Goal: Task Accomplishment & Management: Complete application form

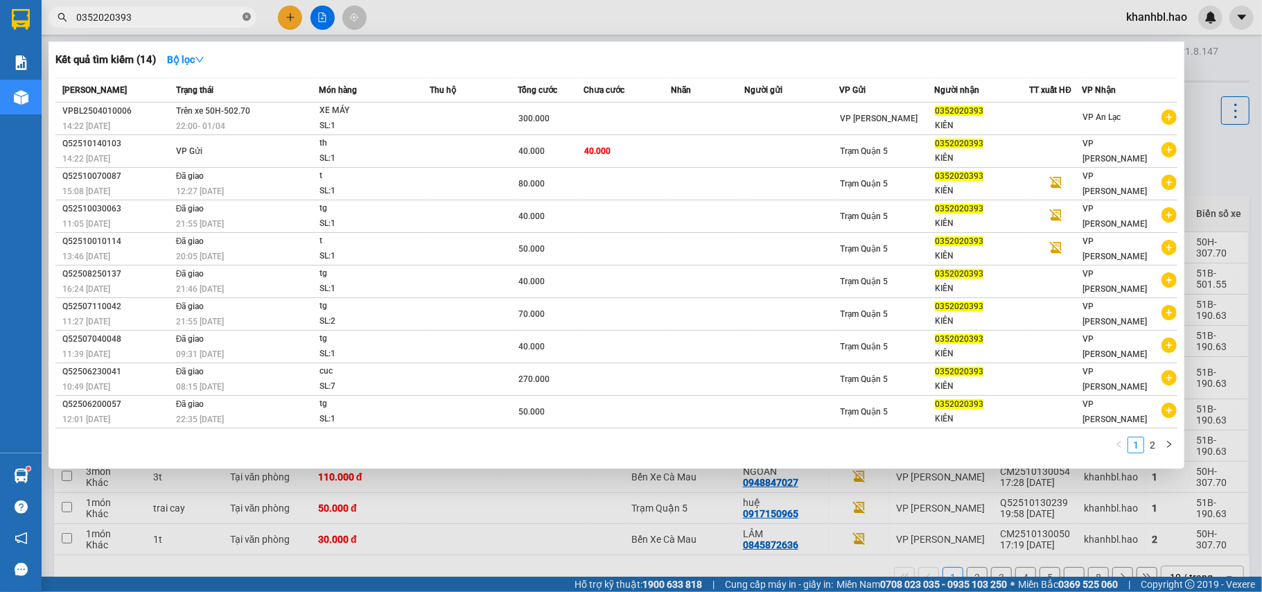
click at [248, 19] on icon "close-circle" at bounding box center [247, 16] width 8 height 8
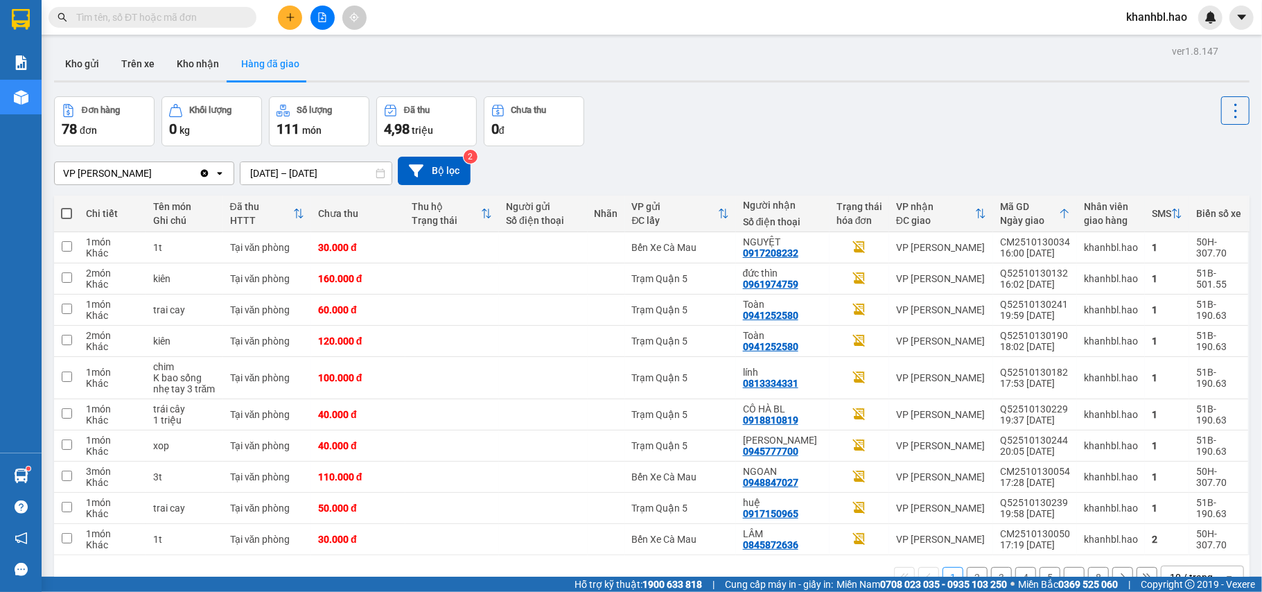
click at [190, 15] on input "text" at bounding box center [158, 17] width 164 height 15
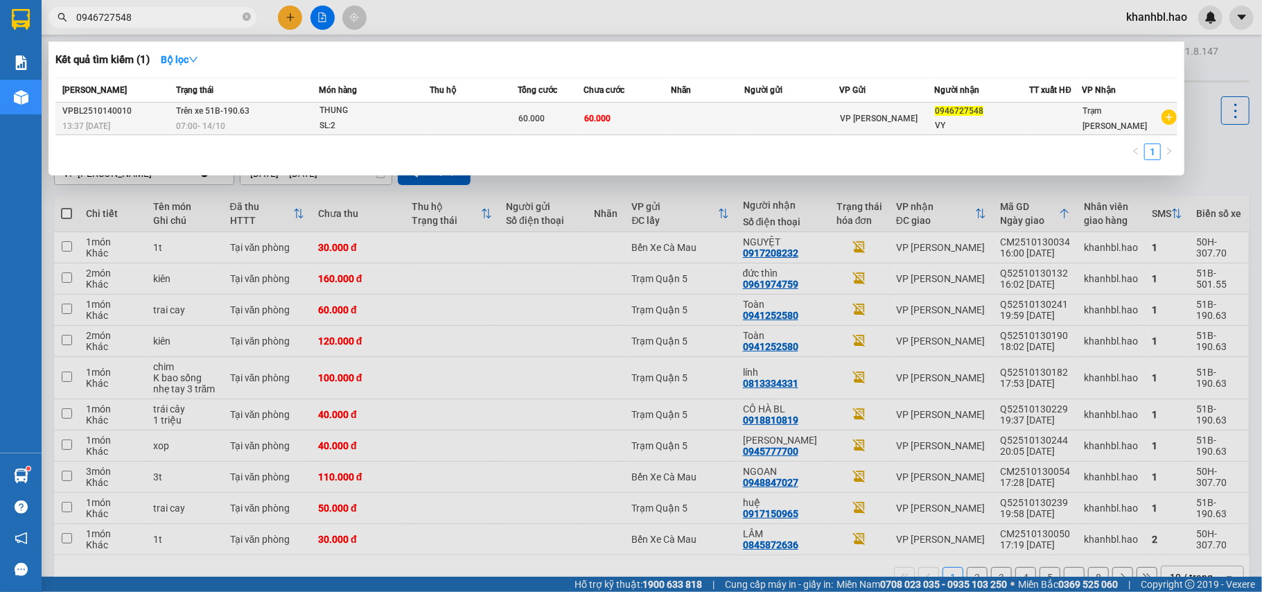
type input "0946727548"
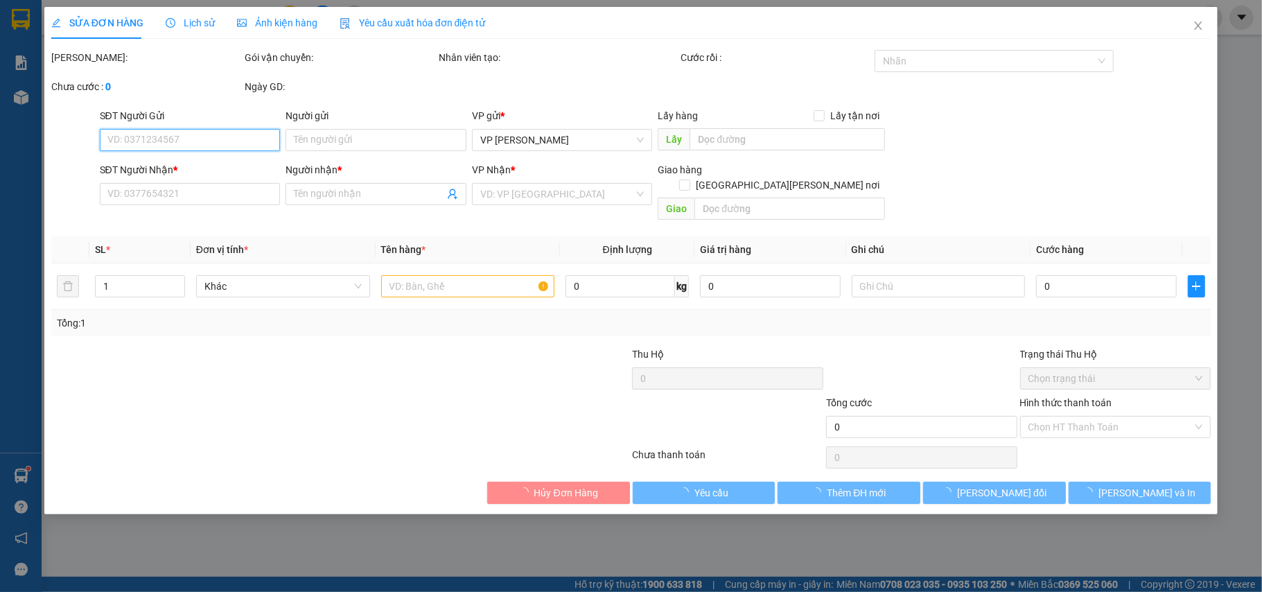
type input "0946727548"
type input "VY"
type input "60.000"
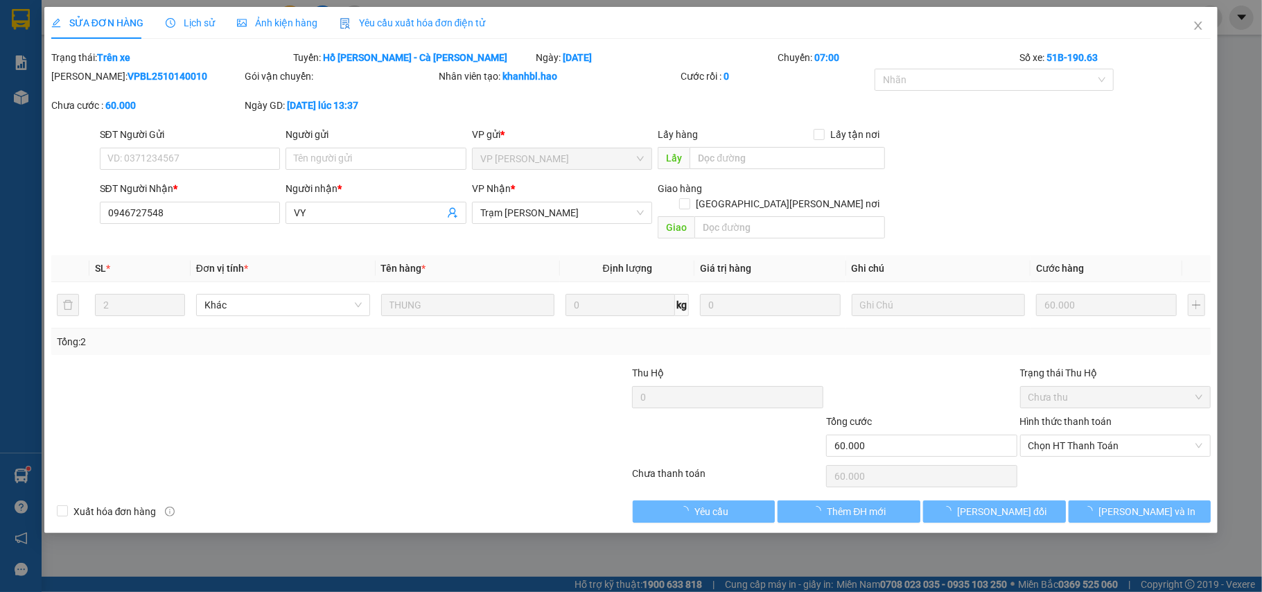
click at [266, 24] on span "Ảnh kiện hàng" at bounding box center [277, 22] width 80 height 11
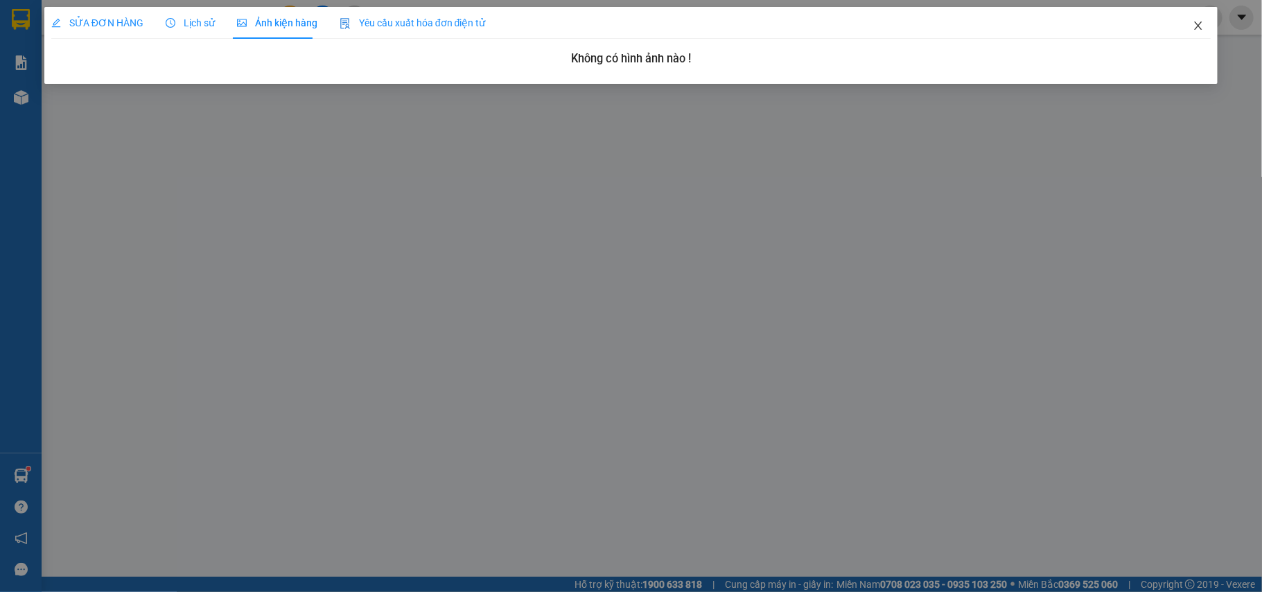
click at [1199, 26] on icon "close" at bounding box center [1199, 25] width 8 height 8
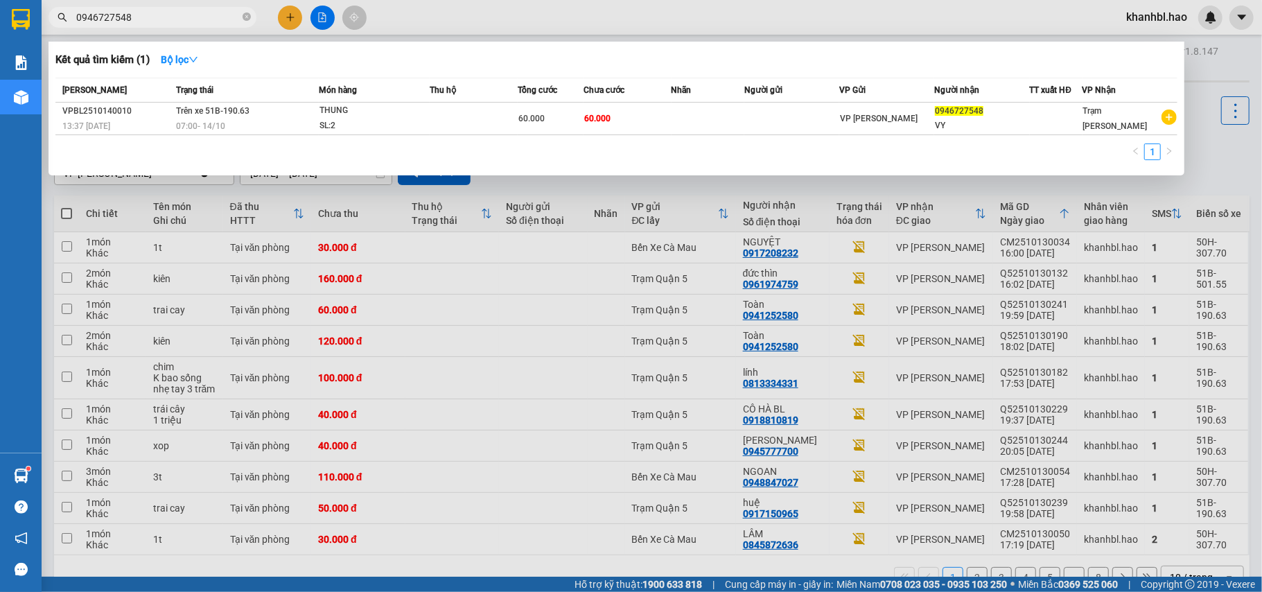
click at [164, 15] on input "0946727548" at bounding box center [158, 17] width 164 height 15
click at [248, 17] on icon "close-circle" at bounding box center [247, 16] width 8 height 8
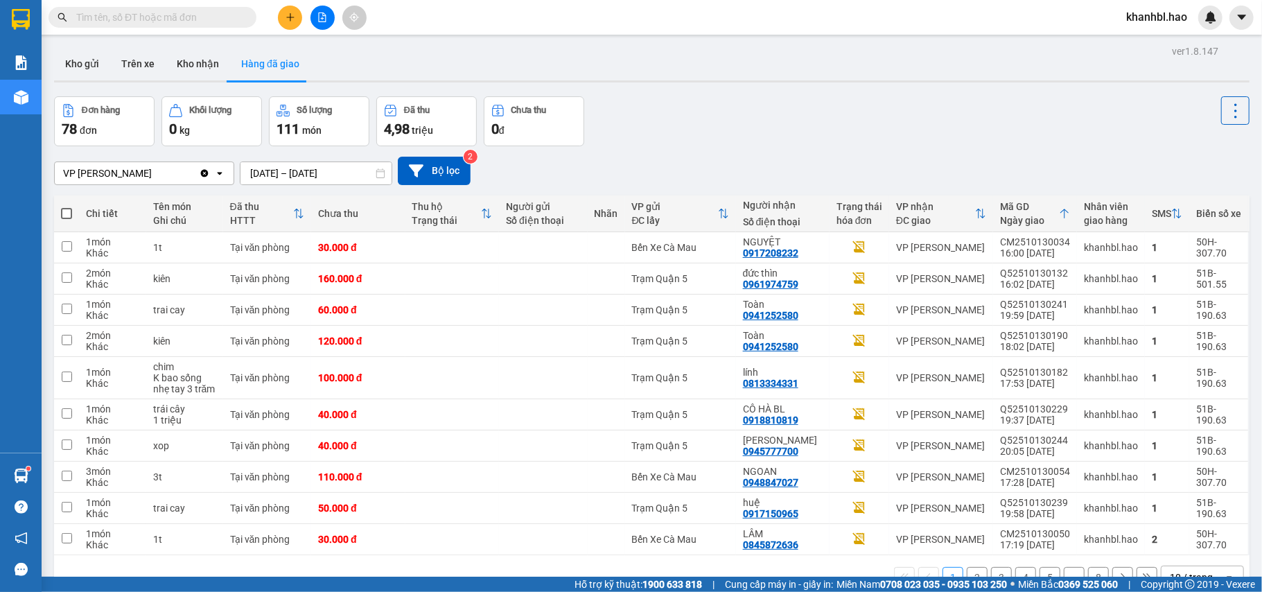
click at [294, 21] on icon "plus" at bounding box center [291, 17] width 10 height 10
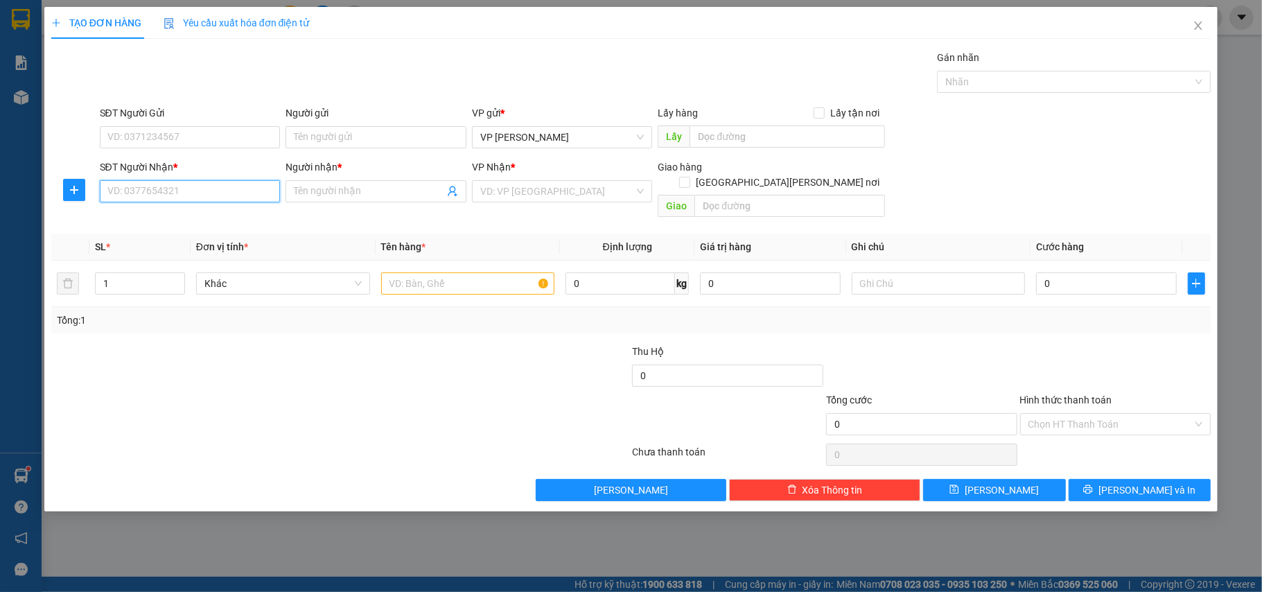
click at [234, 184] on input "SĐT Người Nhận *" at bounding box center [190, 191] width 181 height 22
type input "0916536063"
click at [150, 220] on div "0916536063 - hân" at bounding box center [190, 220] width 164 height 15
type input "hân"
type input "20.000"
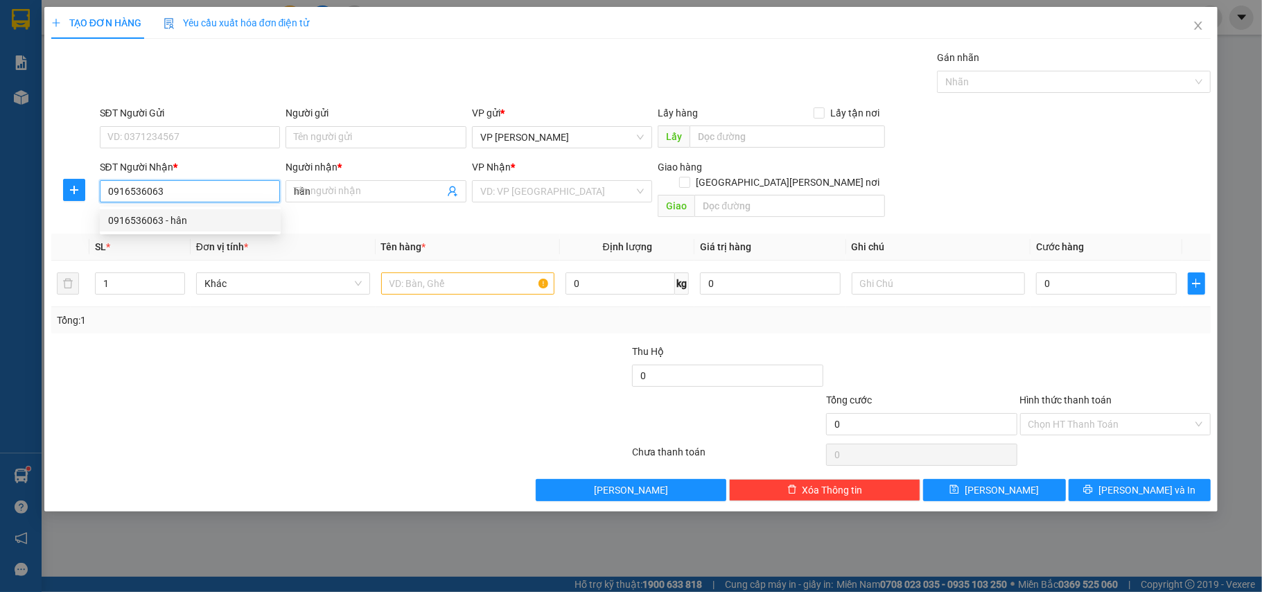
type input "20.000"
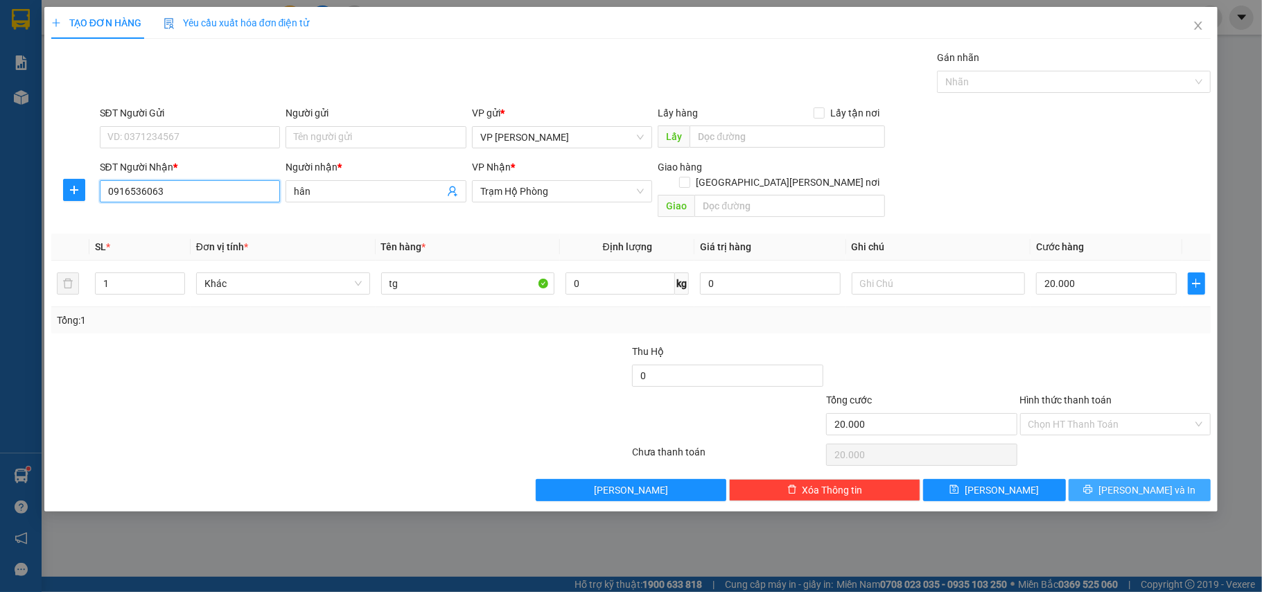
type input "0916536063"
drag, startPoint x: 1132, startPoint y: 484, endPoint x: 1131, endPoint y: 467, distance: 16.7
click at [1132, 483] on span "[PERSON_NAME] và In" at bounding box center [1147, 490] width 97 height 15
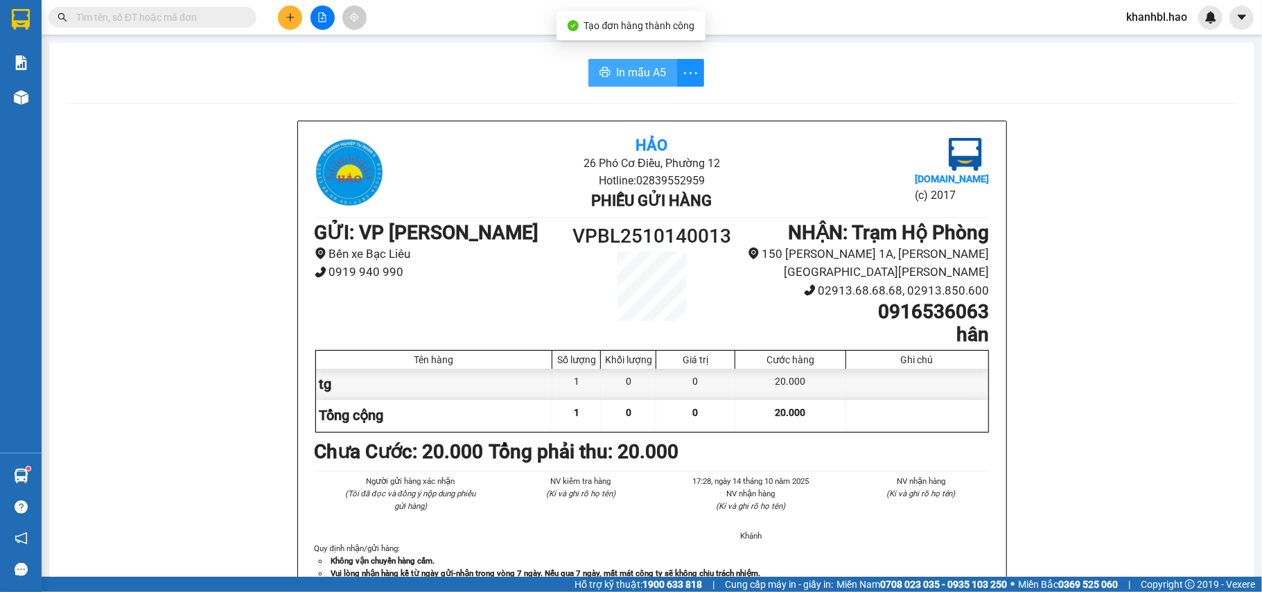
click at [620, 76] on span "In mẫu A5" at bounding box center [641, 72] width 50 height 17
click at [290, 20] on icon "plus" at bounding box center [290, 17] width 1 height 8
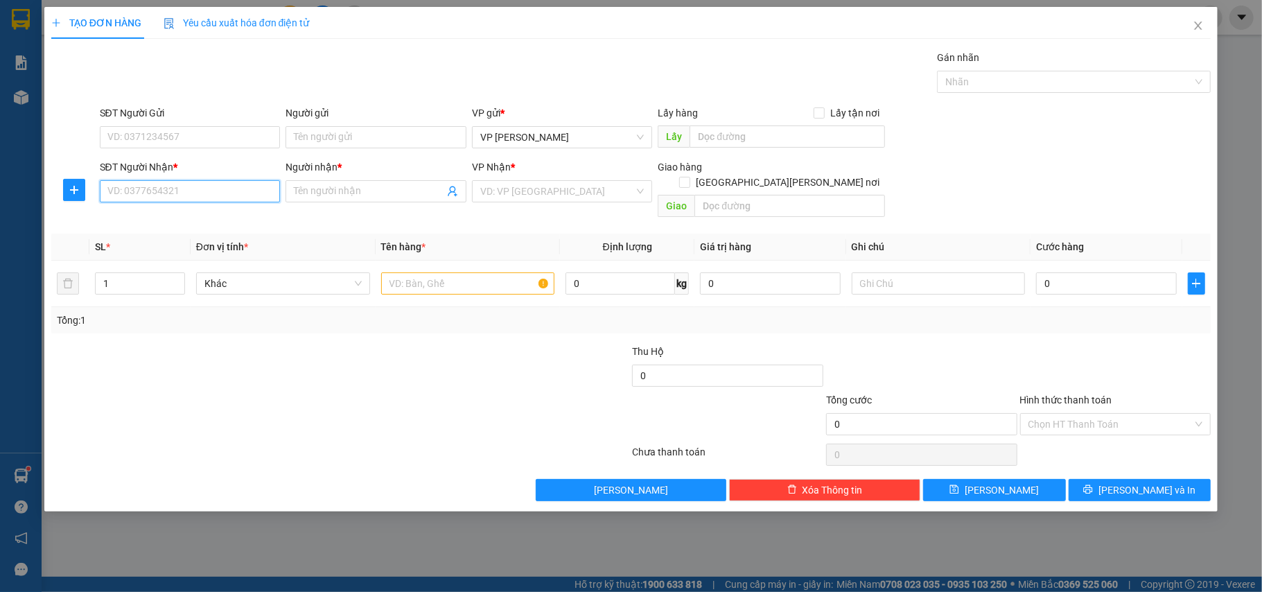
click at [269, 194] on input "SĐT Người Nhận *" at bounding box center [190, 191] width 181 height 22
type input "0917741400"
click at [193, 220] on div "0917741400 - [PERSON_NAME]" at bounding box center [190, 220] width 164 height 15
type input "CƯỜNG"
type input "30.000"
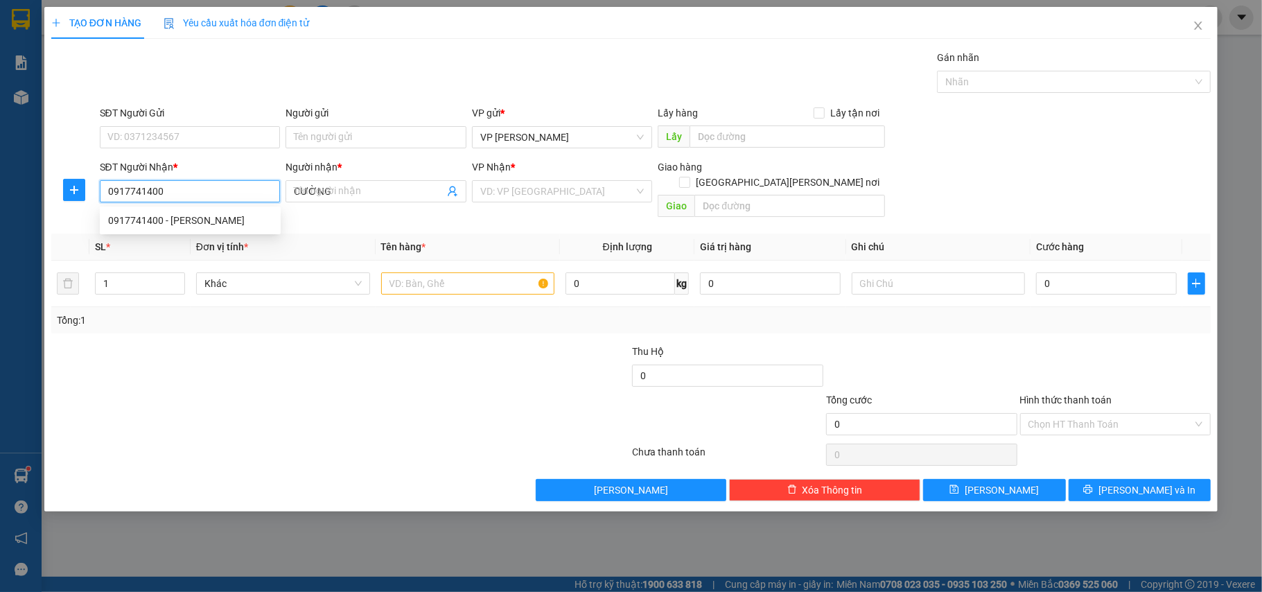
type input "30.000"
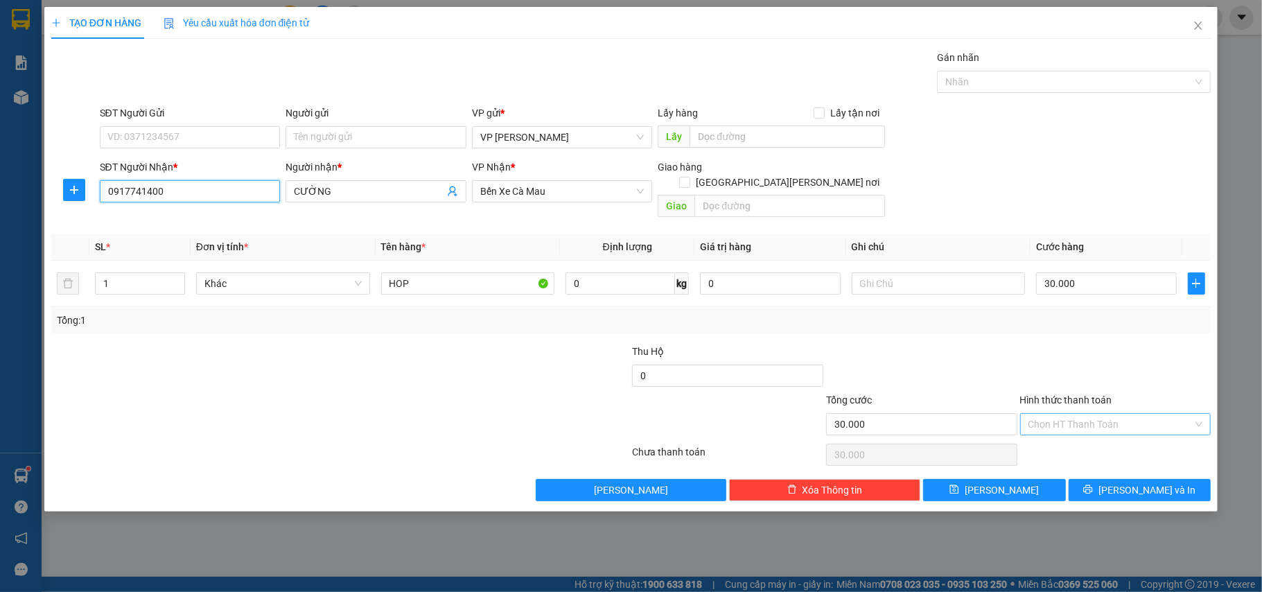
type input "0917741400"
click at [1104, 414] on input "Hình thức thanh toán" at bounding box center [1111, 424] width 165 height 21
click at [1098, 433] on div "Tại văn phòng" at bounding box center [1116, 438] width 175 height 15
type input "0"
click at [1116, 479] on button "[PERSON_NAME] và In" at bounding box center [1140, 490] width 143 height 22
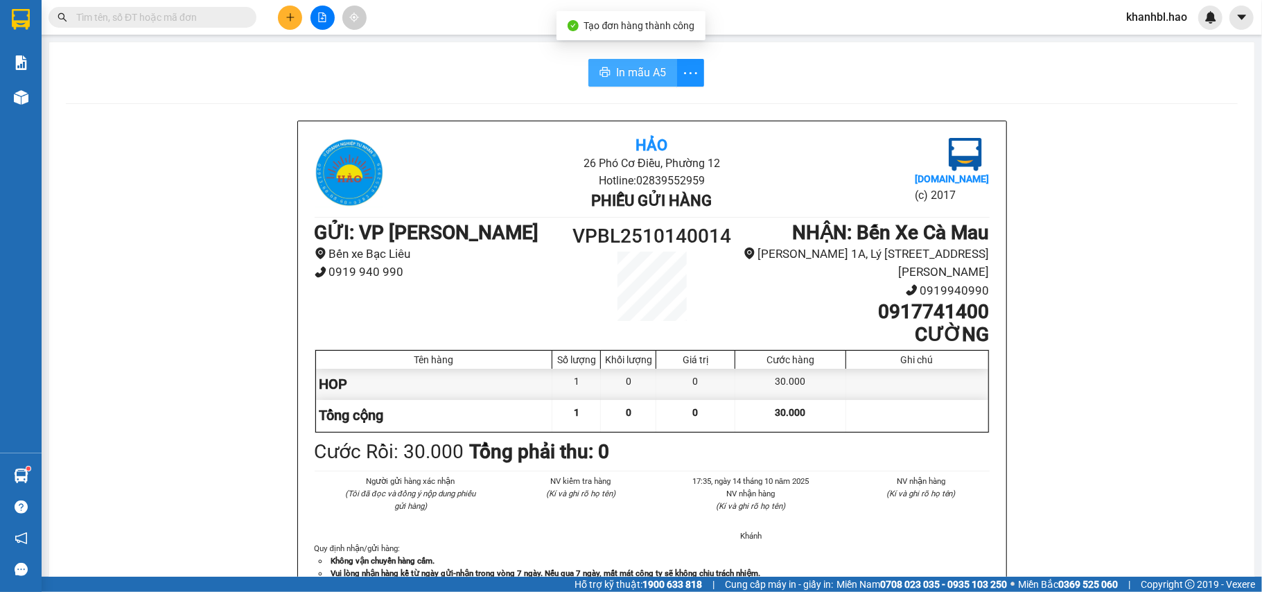
click at [643, 78] on span "In mẫu A5" at bounding box center [641, 72] width 50 height 17
click at [291, 15] on icon "plus" at bounding box center [291, 17] width 10 height 10
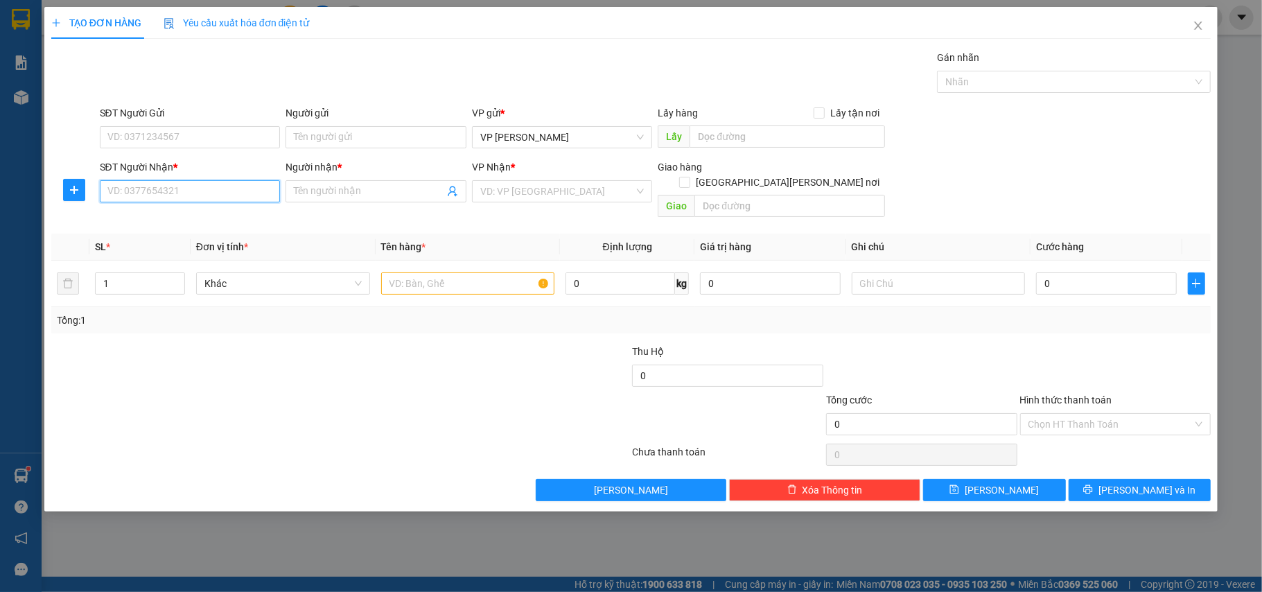
click at [255, 189] on input "SĐT Người Nhận *" at bounding box center [190, 191] width 181 height 22
type input "0937057095"
click at [223, 223] on div "0937057095 - labo [PERSON_NAME]" at bounding box center [190, 220] width 164 height 15
type input "labo hương giang"
type input "30.000"
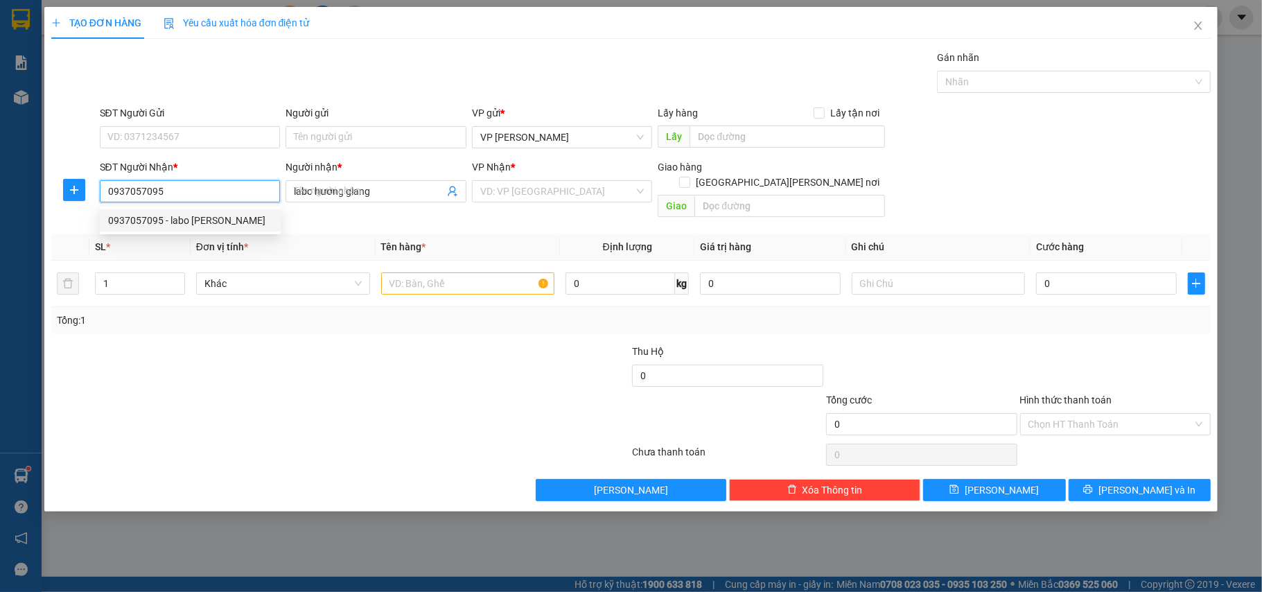
type input "30.000"
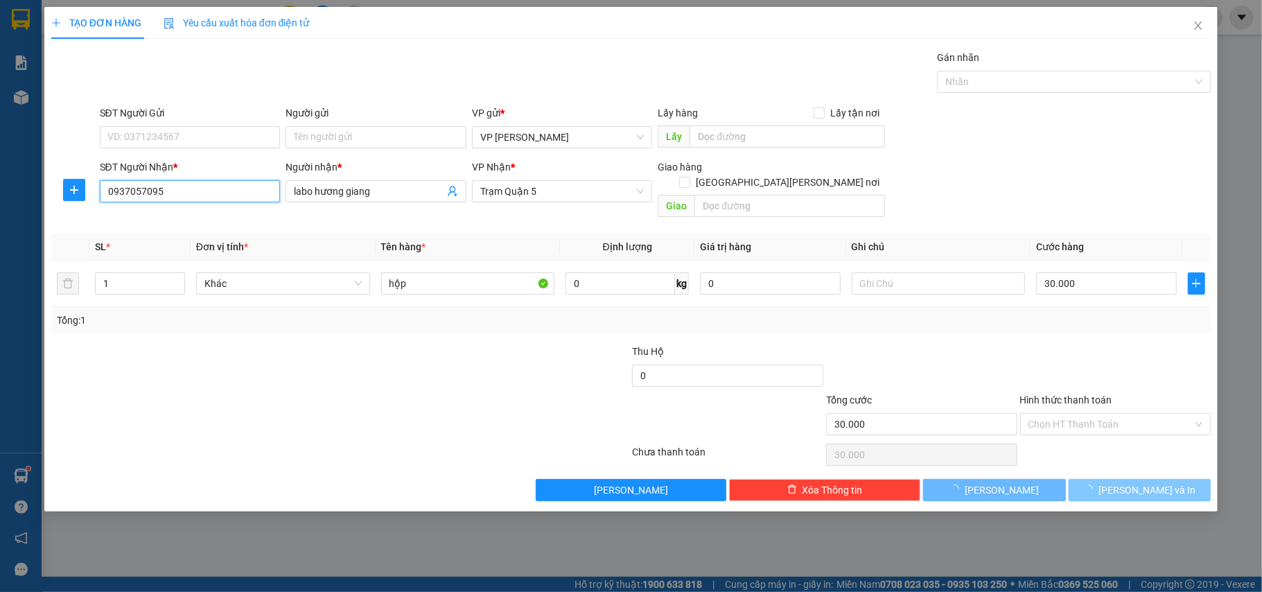
type input "0937057095"
click at [1138, 483] on span "[PERSON_NAME] và In" at bounding box center [1147, 490] width 97 height 15
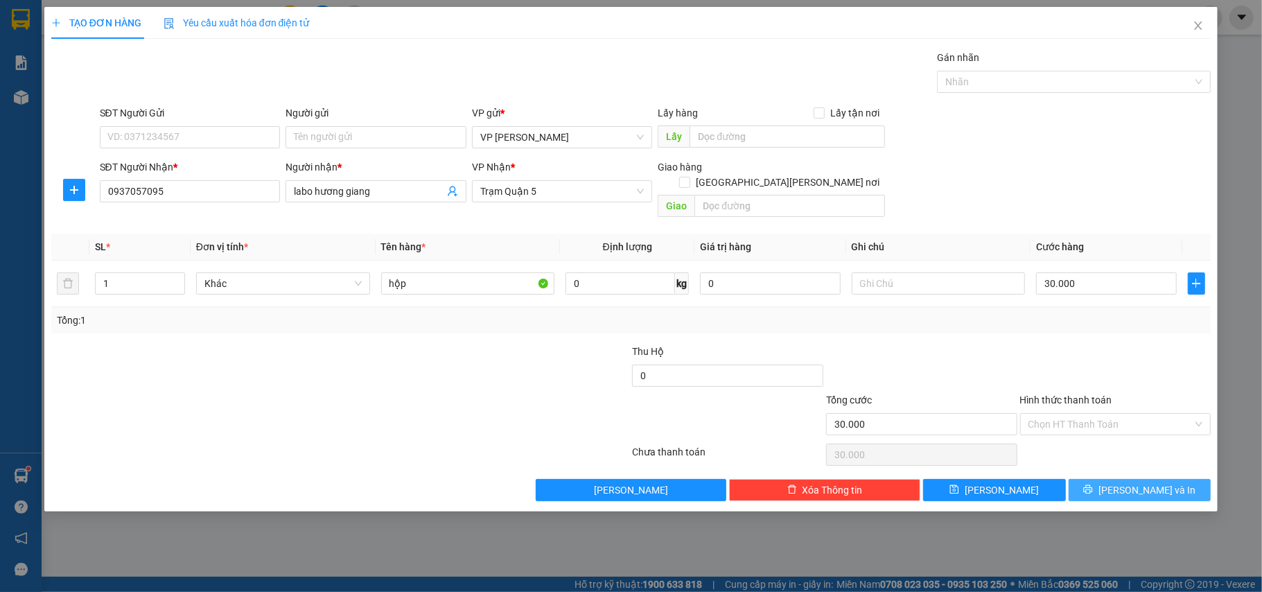
click at [1143, 483] on span "[PERSON_NAME] và In" at bounding box center [1147, 490] width 97 height 15
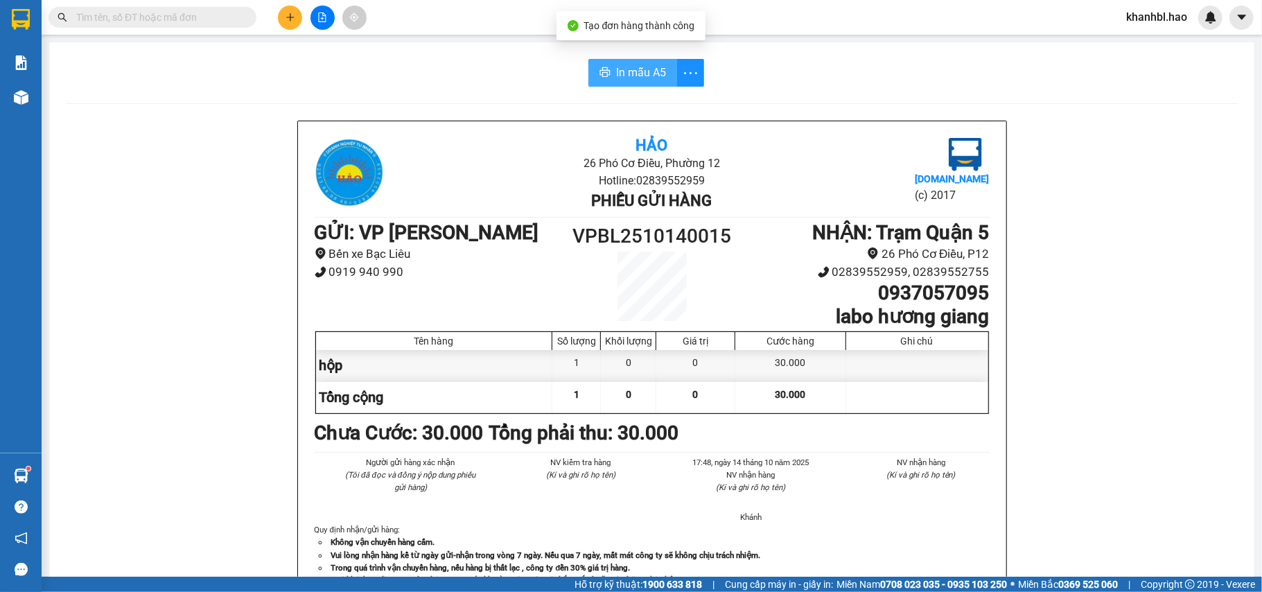
click at [616, 75] on span "In mẫu A5" at bounding box center [641, 72] width 50 height 17
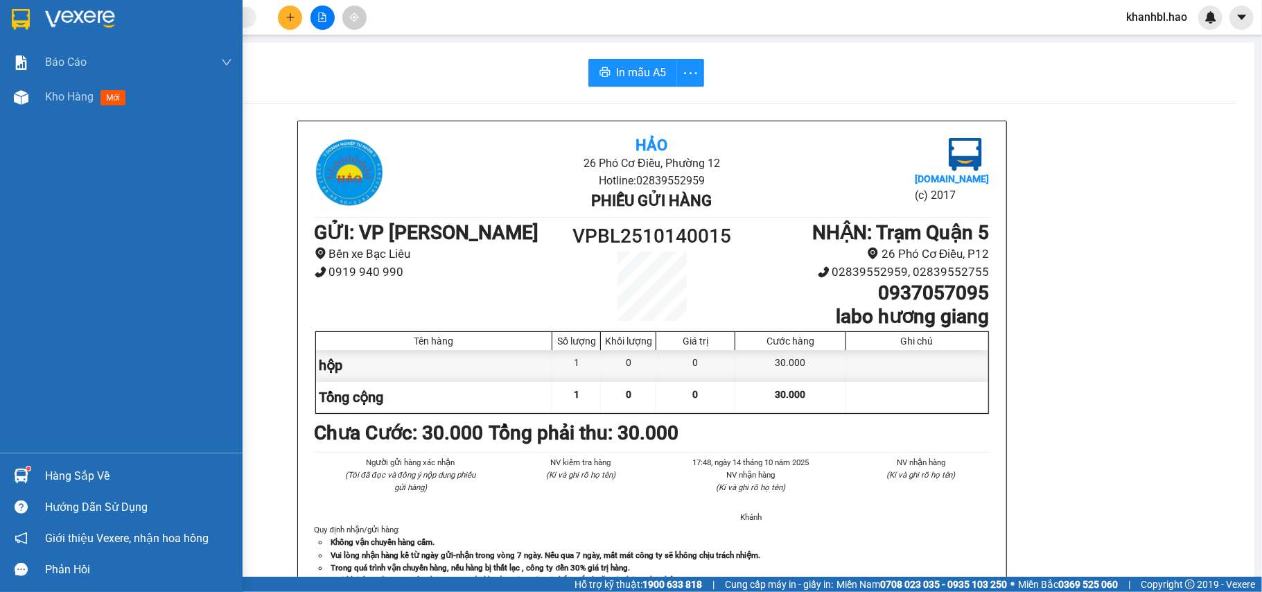
click at [15, 15] on img at bounding box center [21, 19] width 18 height 21
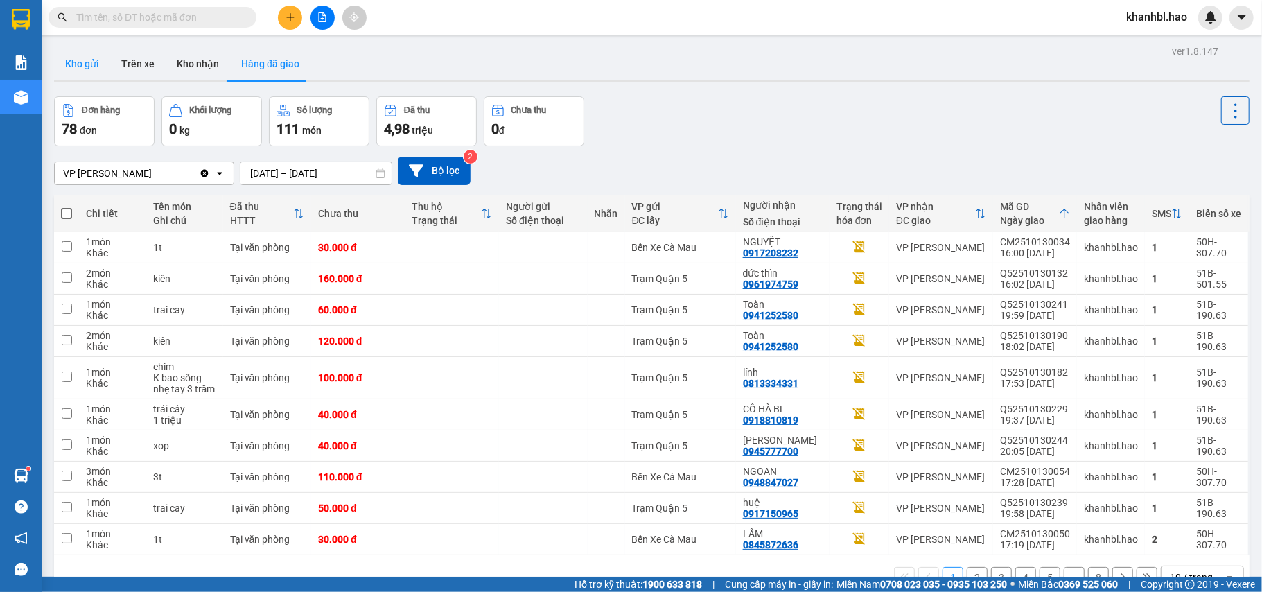
click at [68, 67] on button "Kho gửi" at bounding box center [82, 63] width 56 height 33
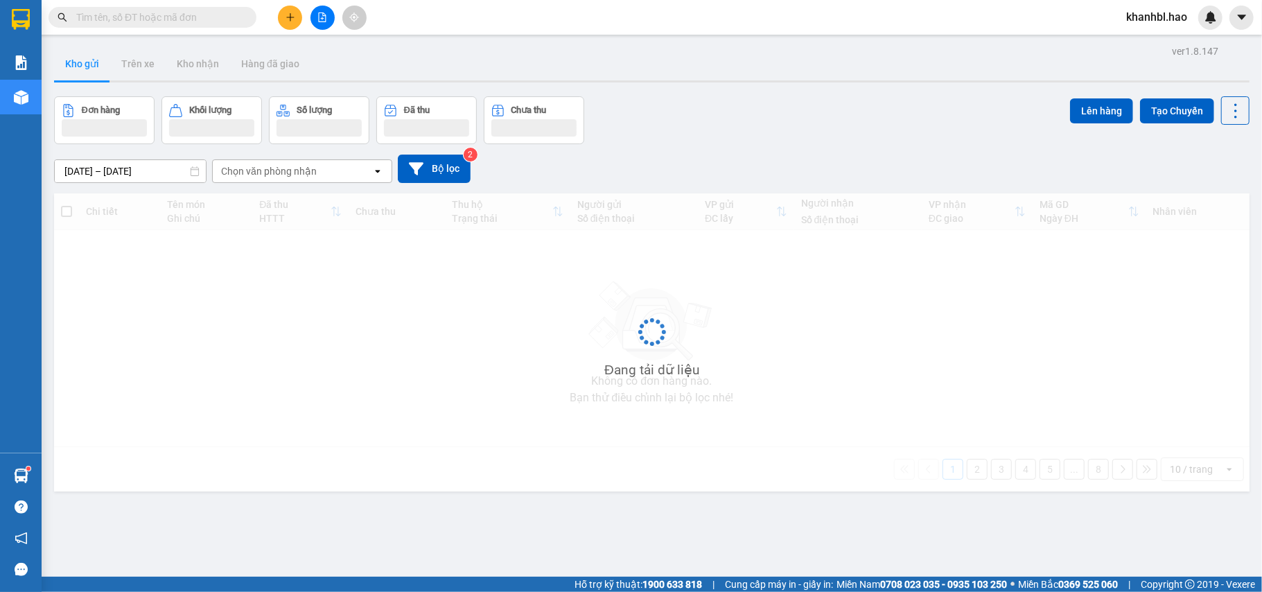
click at [68, 67] on button "Kho gửi" at bounding box center [82, 63] width 56 height 33
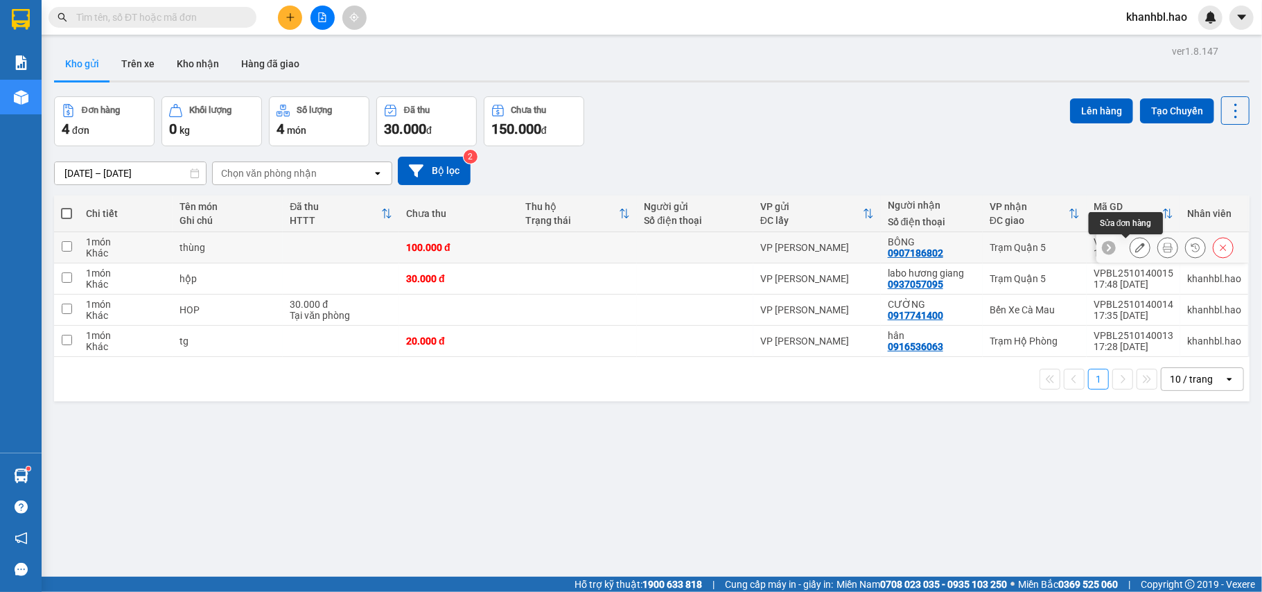
click at [1131, 243] on button at bounding box center [1140, 248] width 19 height 24
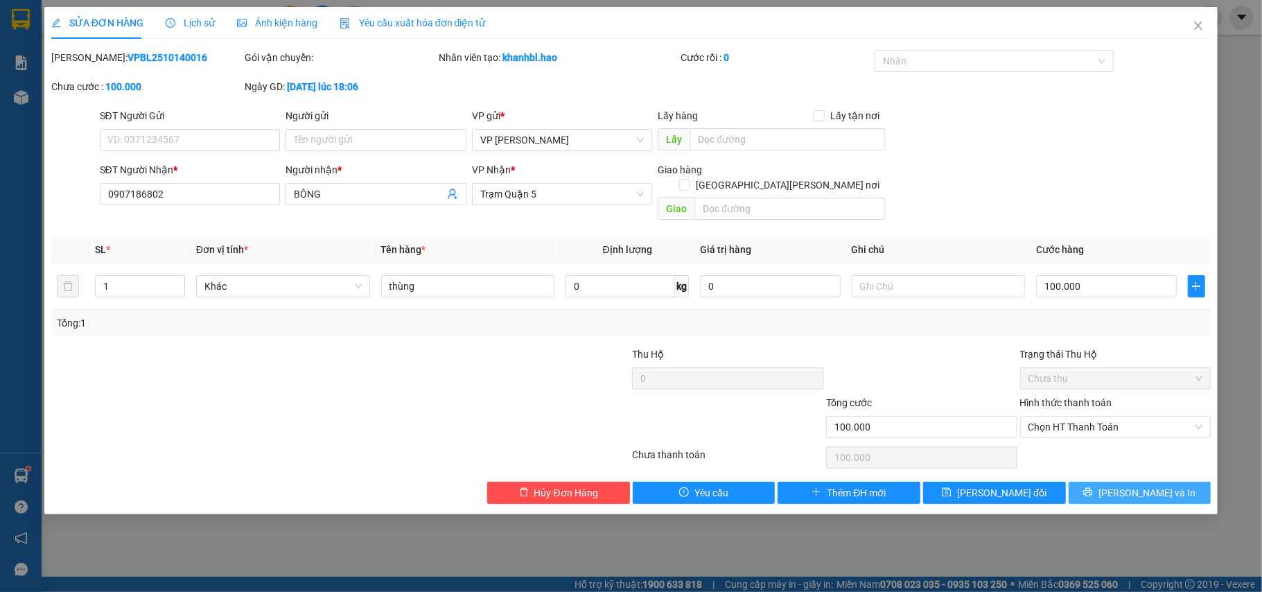
click at [1132, 485] on span "[PERSON_NAME] và In" at bounding box center [1147, 492] width 97 height 15
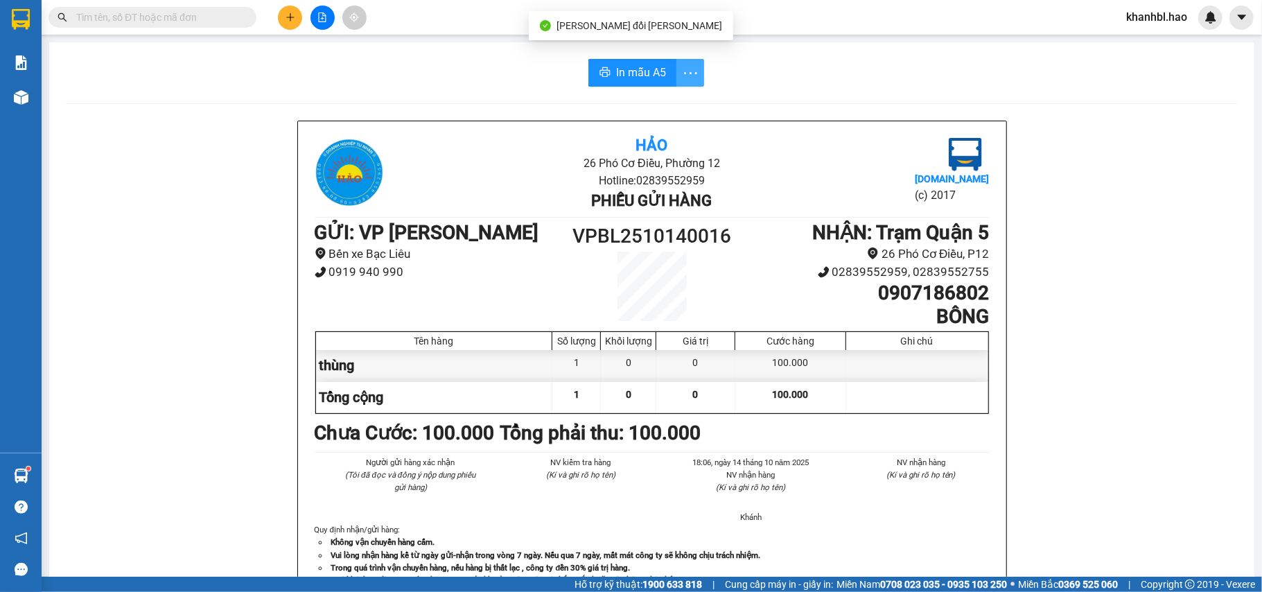
click at [689, 73] on icon "more" at bounding box center [690, 72] width 17 height 17
click at [683, 103] on div "In mẫu A5 theo số lượng (1)" at bounding box center [630, 103] width 120 height 15
click at [643, 76] on span "In mẫu A5" at bounding box center [641, 72] width 50 height 17
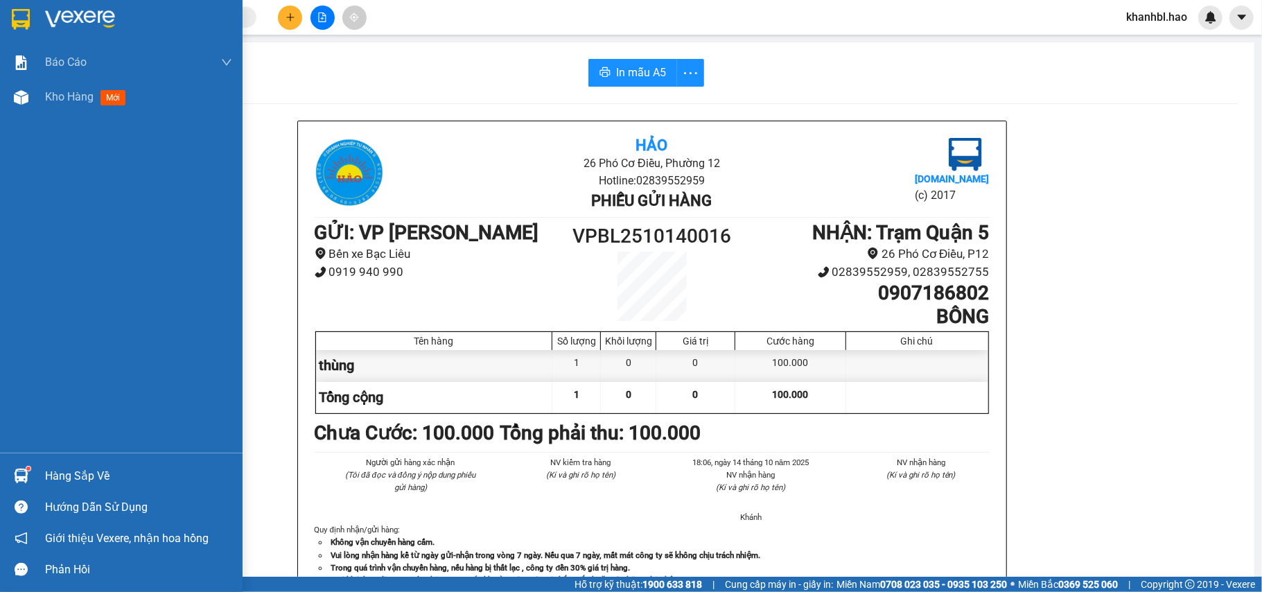
click at [17, 28] on img at bounding box center [21, 19] width 18 height 21
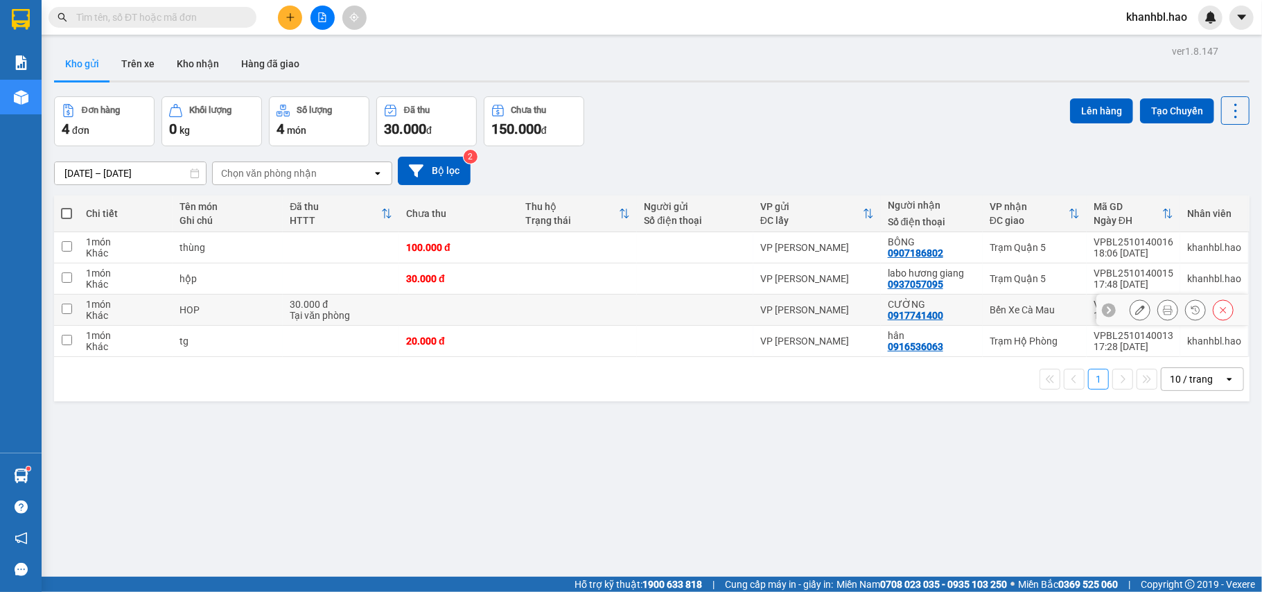
click at [1027, 315] on div "Bến Xe Cà Mau" at bounding box center [1035, 309] width 90 height 11
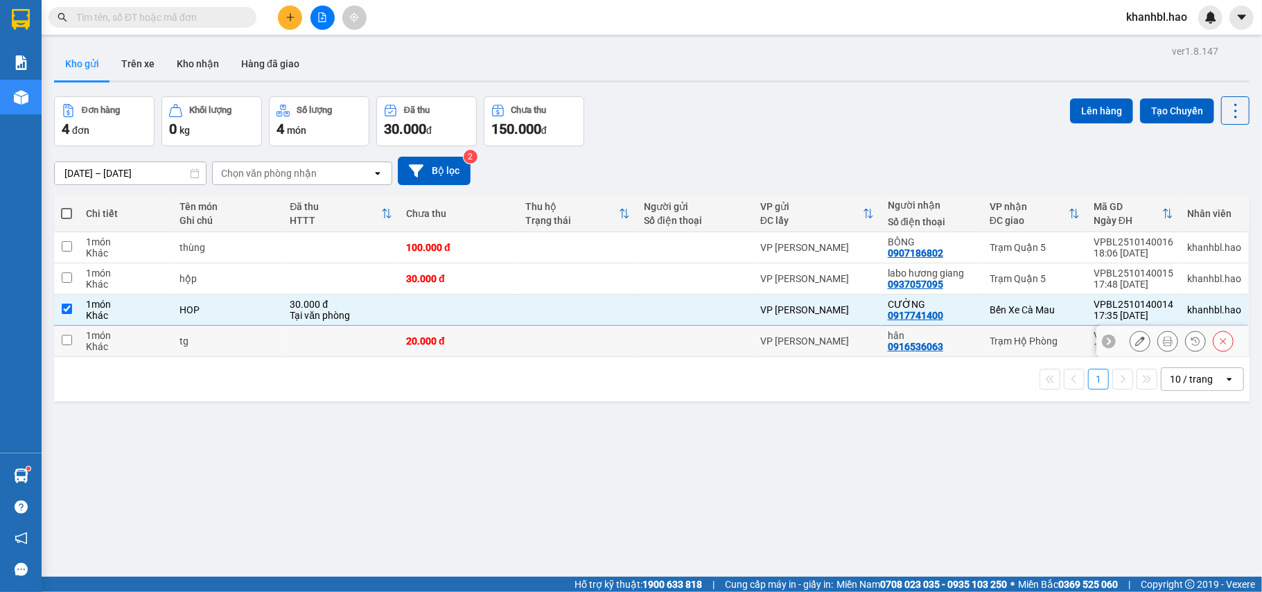
click at [1025, 342] on div "Trạm Hộ Phòng" at bounding box center [1035, 341] width 90 height 11
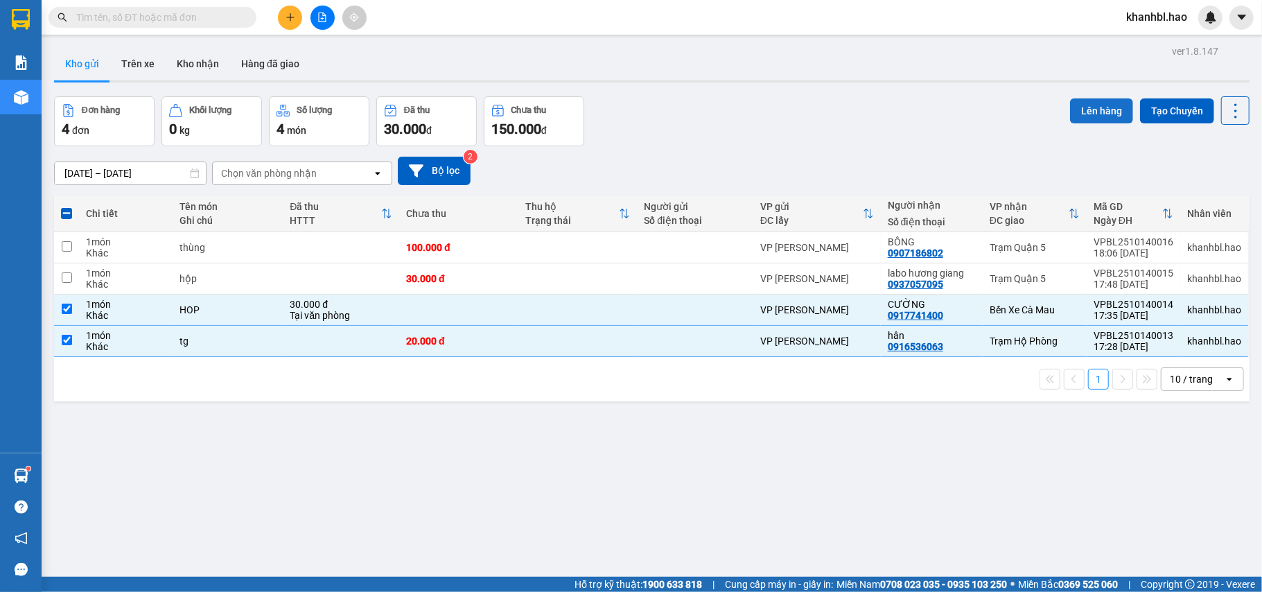
click at [1080, 109] on button "Lên hàng" at bounding box center [1101, 110] width 63 height 25
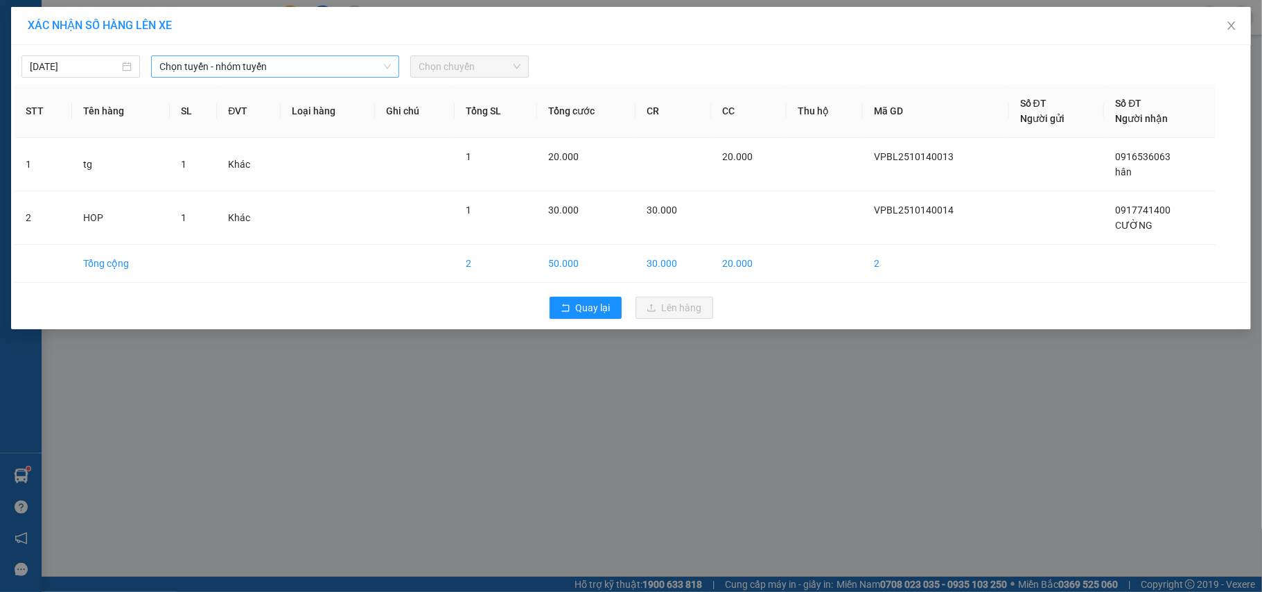
click at [326, 67] on span "Chọn tuyến - nhóm tuyến" at bounding box center [275, 66] width 232 height 21
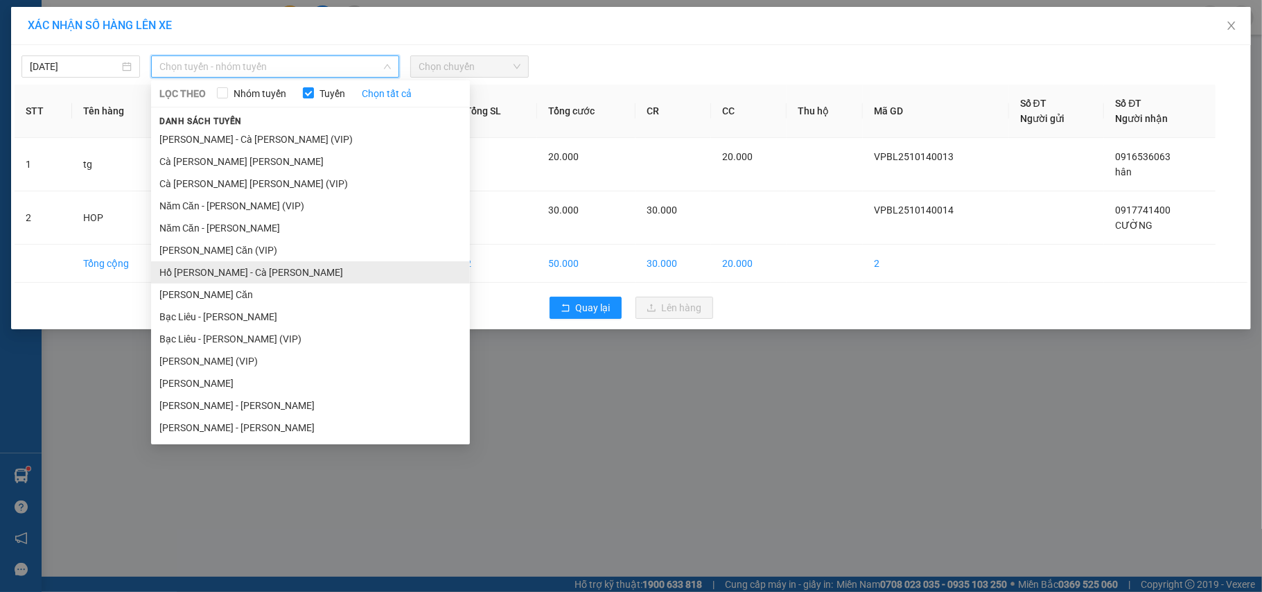
click at [286, 279] on li "Hồ [PERSON_NAME] - Cà [PERSON_NAME]" at bounding box center [310, 272] width 319 height 22
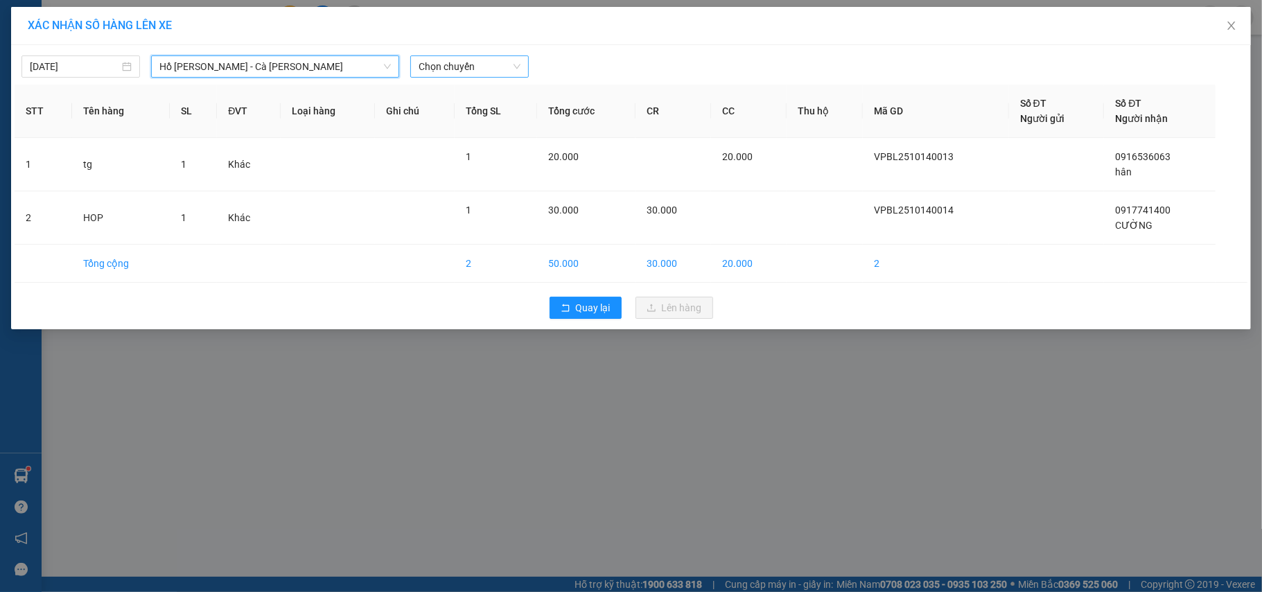
click at [478, 68] on span "Chọn chuyến" at bounding box center [470, 66] width 102 height 21
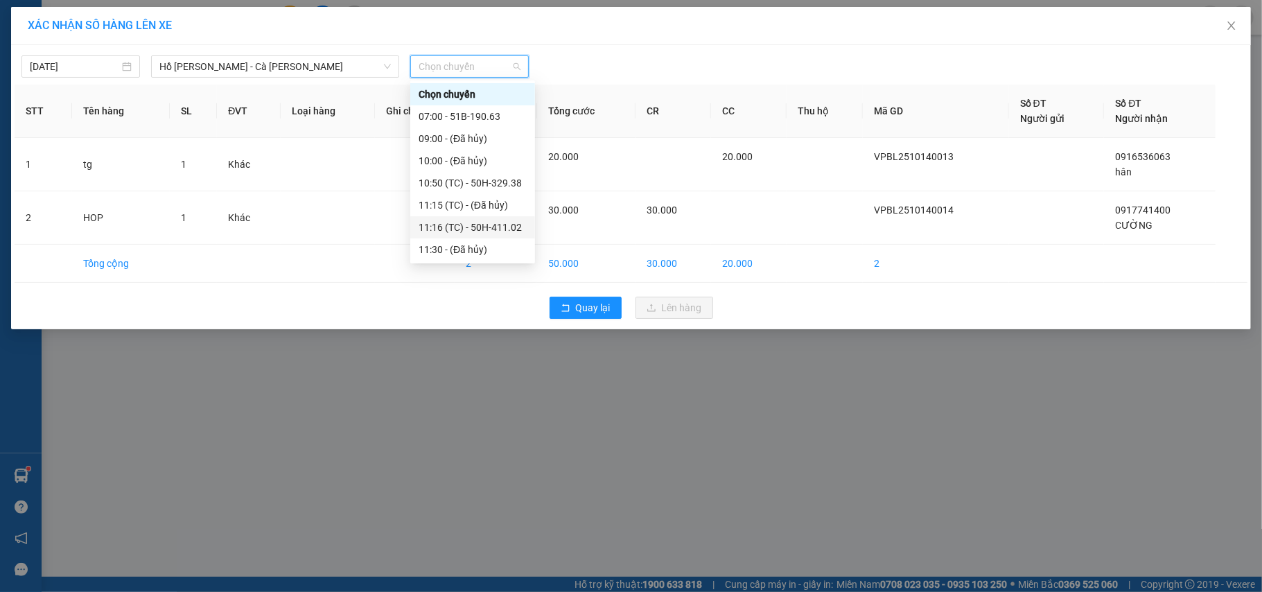
click at [455, 227] on div "11:16 (TC) - 50H-411.02" at bounding box center [473, 227] width 108 height 15
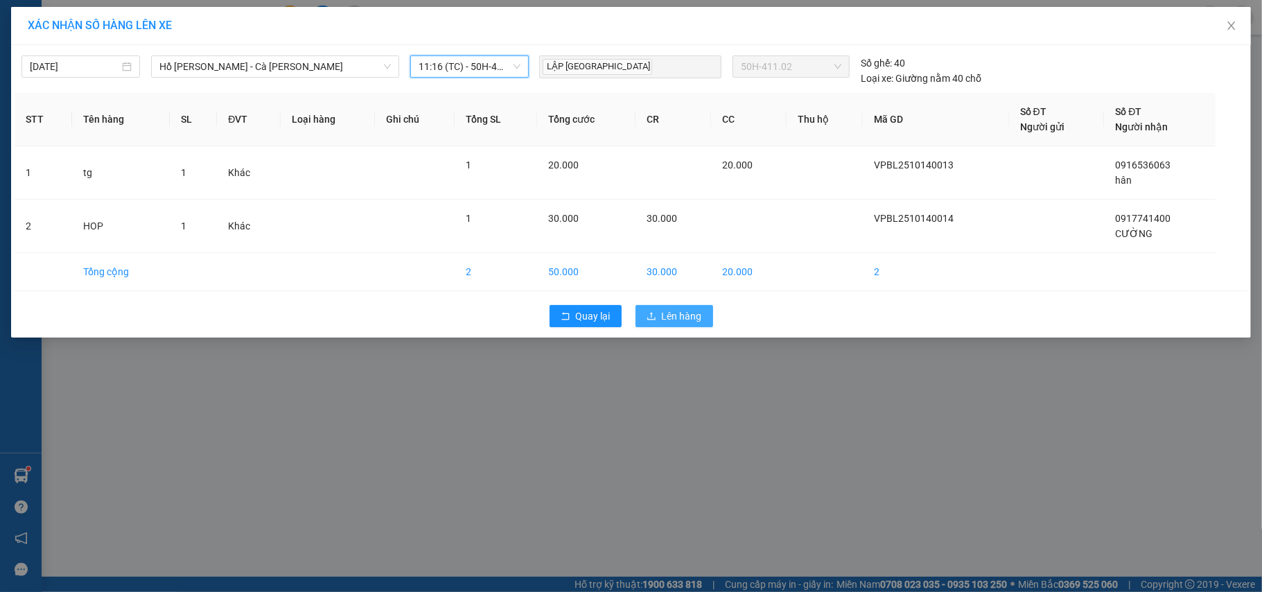
click at [667, 315] on span "Lên hàng" at bounding box center [682, 316] width 40 height 15
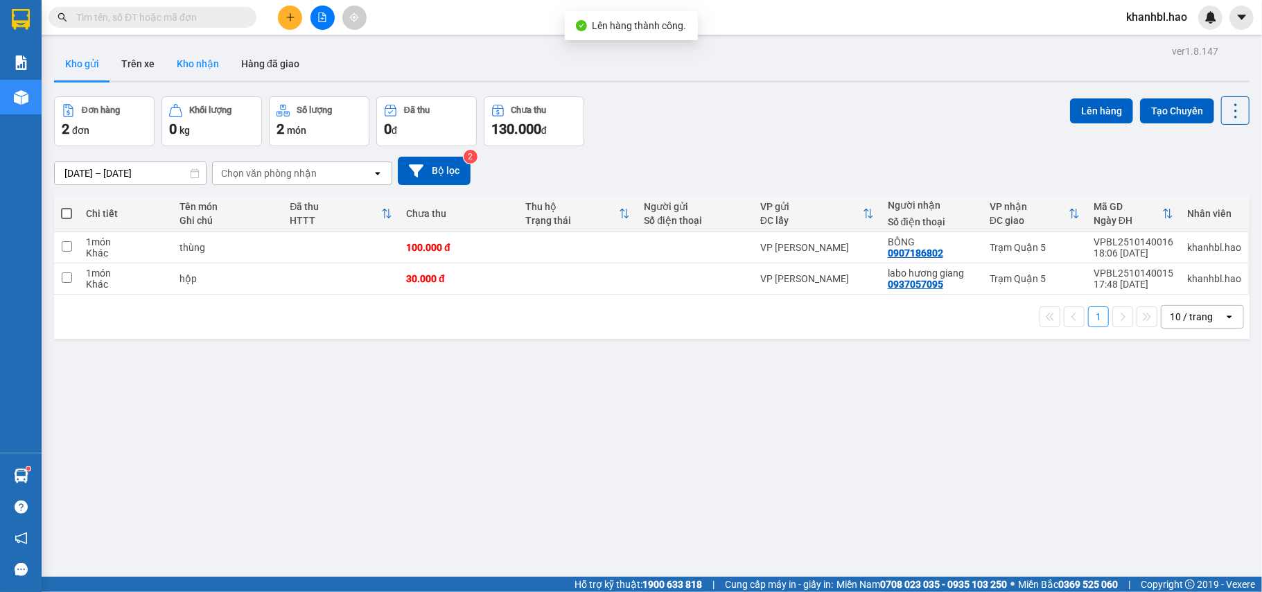
click at [200, 61] on button "Kho nhận" at bounding box center [198, 63] width 64 height 33
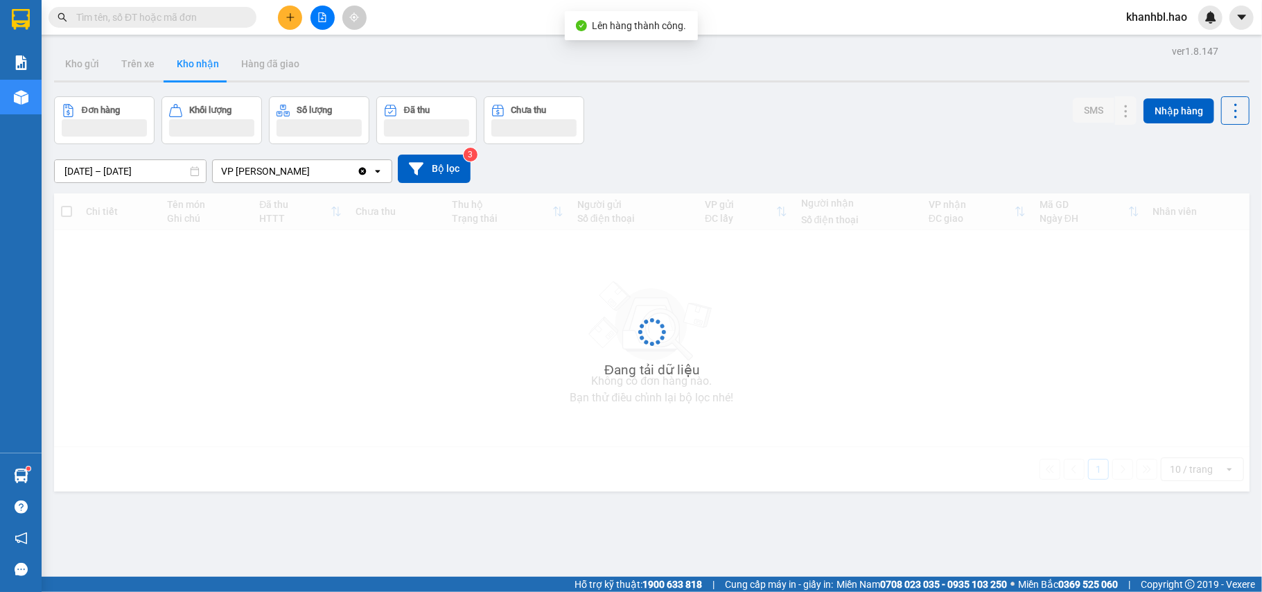
click at [200, 61] on button "Kho nhận" at bounding box center [198, 63] width 64 height 33
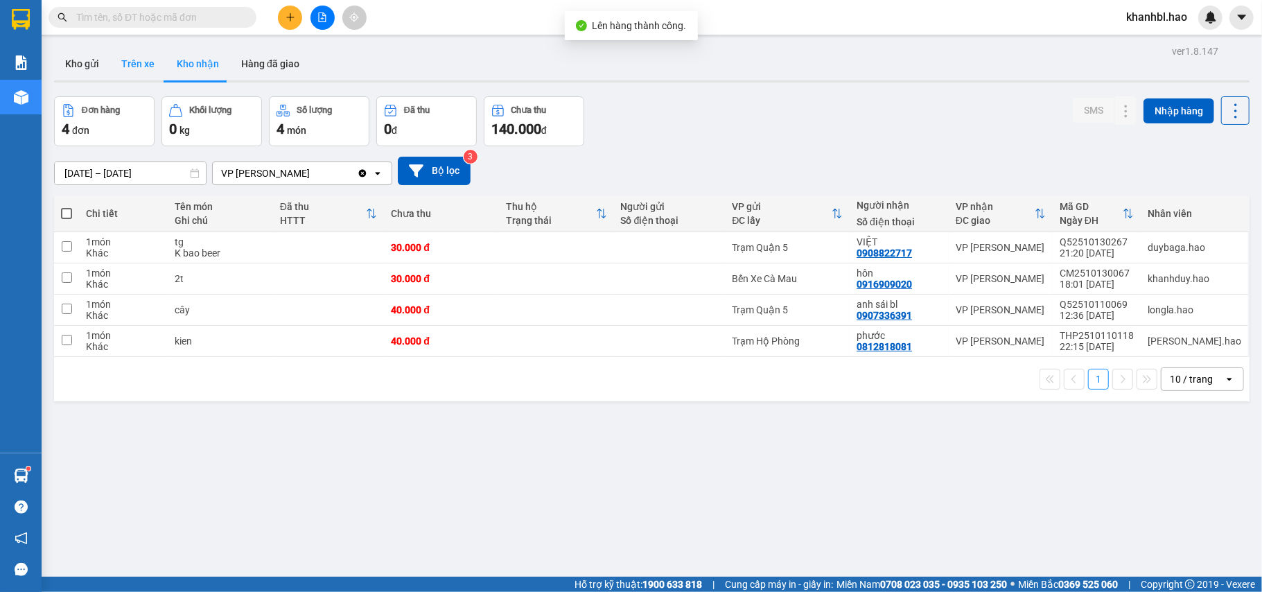
click at [139, 62] on button "Trên xe" at bounding box center [137, 63] width 55 height 33
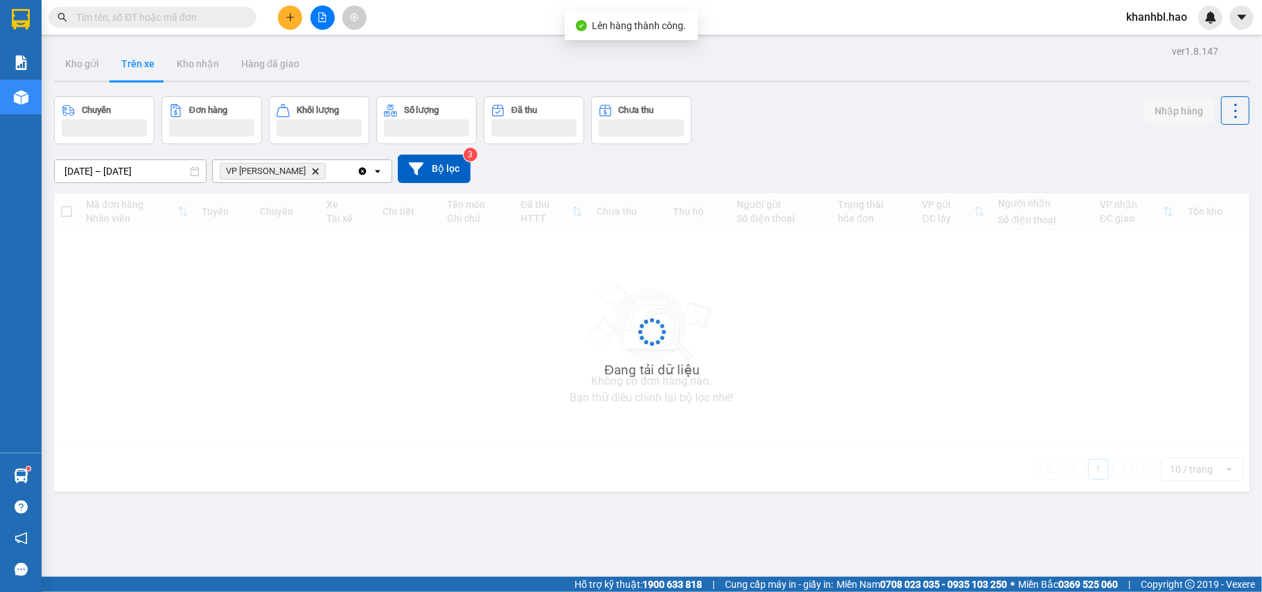
click at [139, 62] on button "Trên xe" at bounding box center [137, 63] width 55 height 33
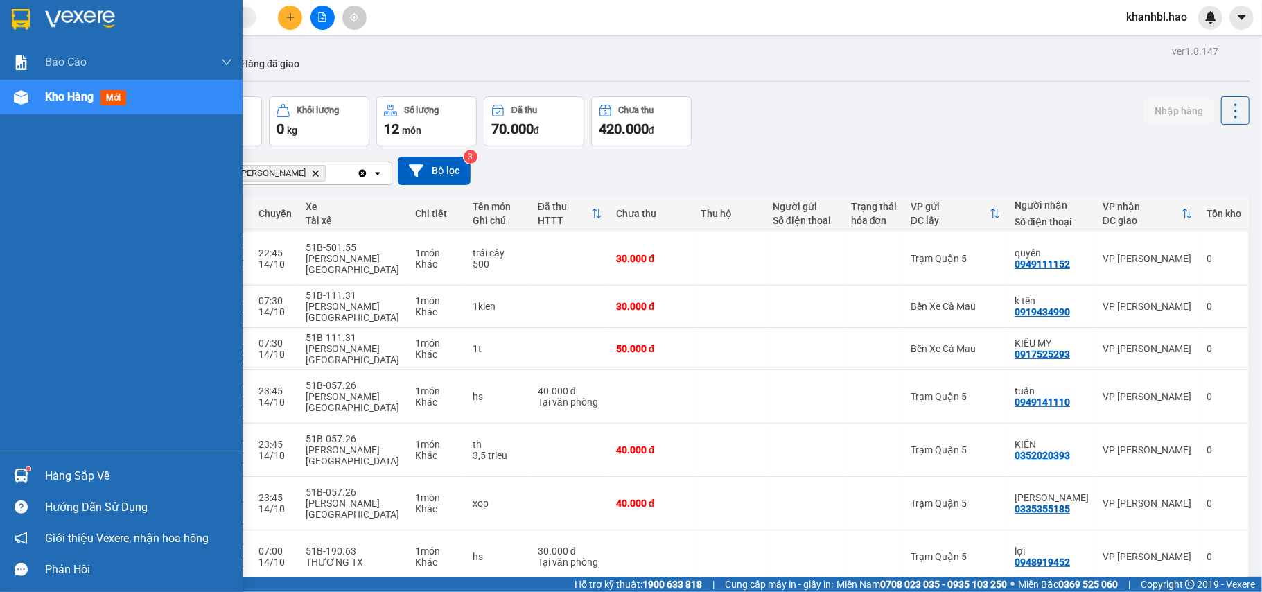
click at [15, 10] on img at bounding box center [21, 19] width 18 height 21
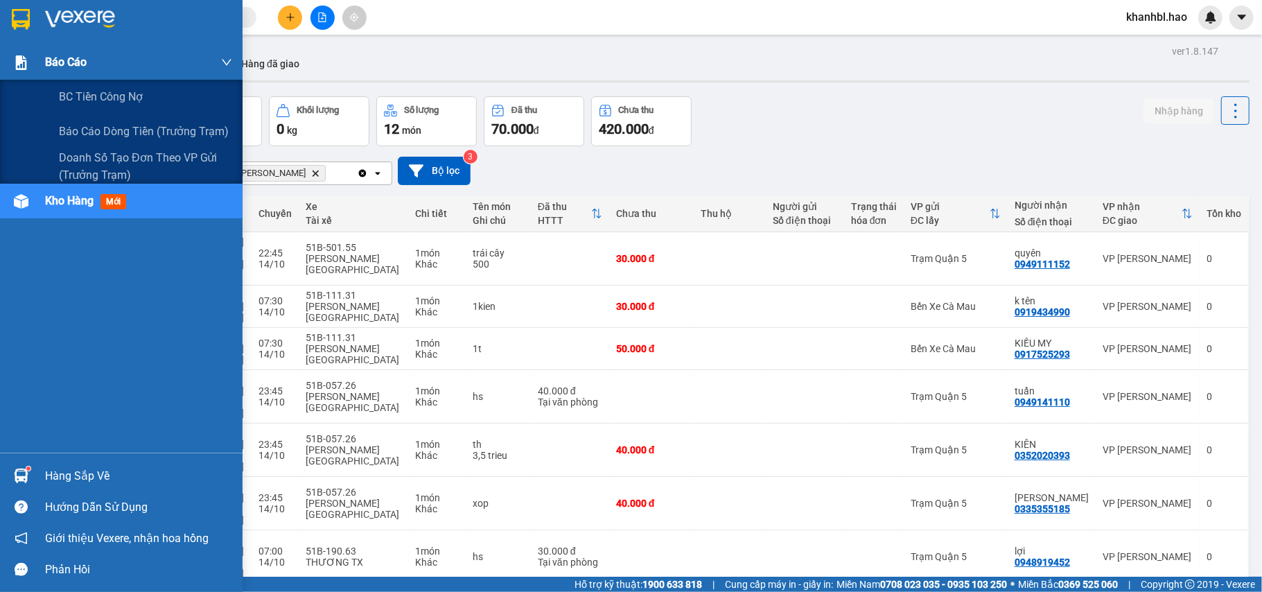
click at [87, 60] on div "Báo cáo" at bounding box center [138, 62] width 187 height 35
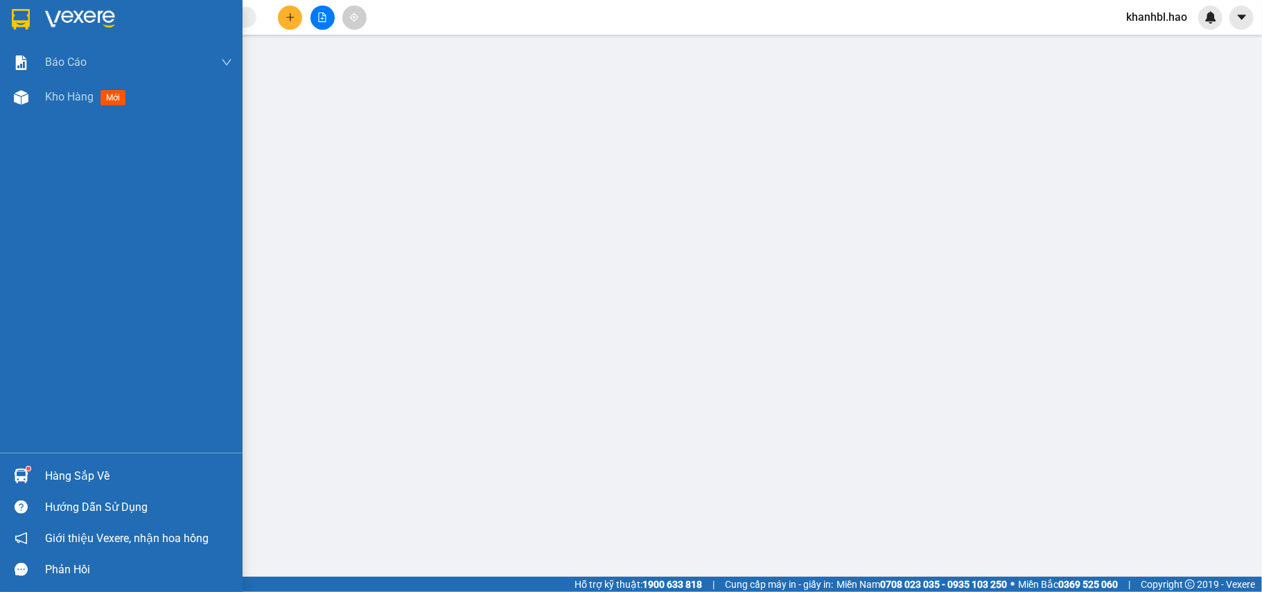
click at [15, 20] on img at bounding box center [21, 19] width 18 height 21
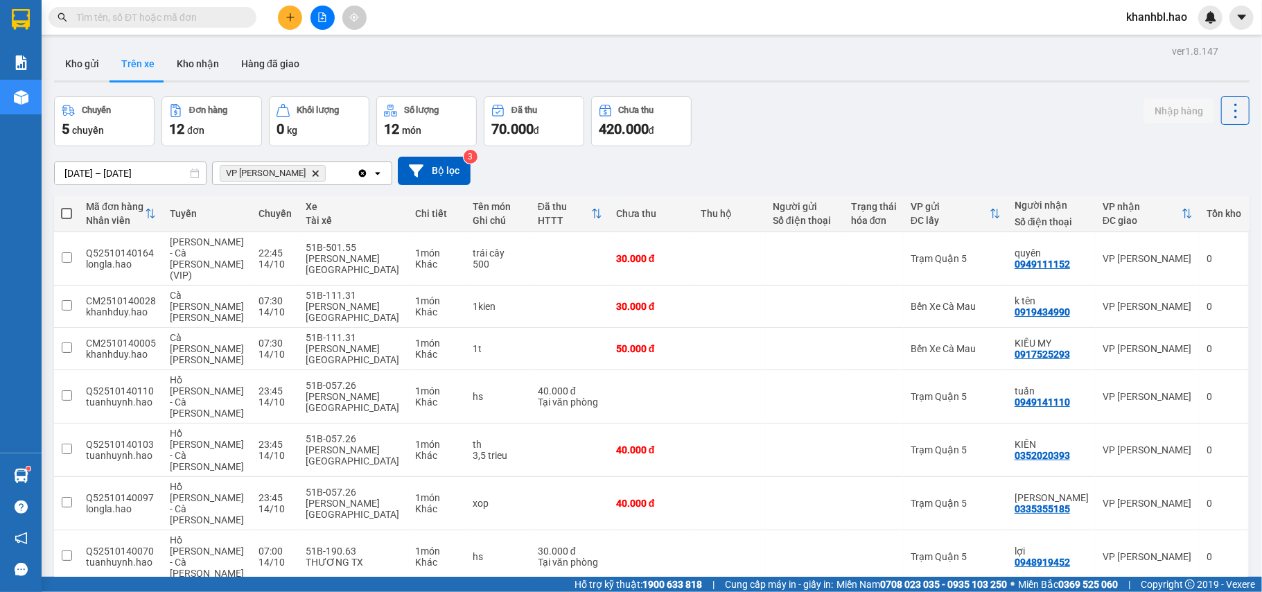
drag, startPoint x: 82, startPoint y: 61, endPoint x: 244, endPoint y: 115, distance: 171.0
click at [87, 61] on button "Kho gửi" at bounding box center [82, 63] width 56 height 33
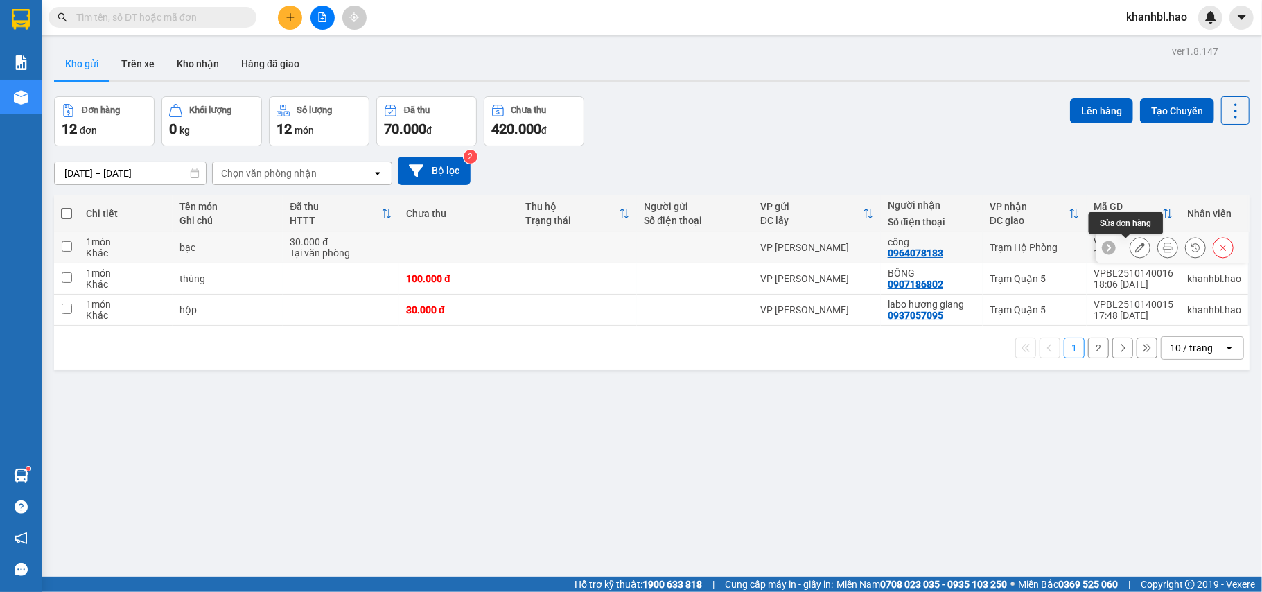
click at [1136, 252] on icon at bounding box center [1141, 248] width 10 height 10
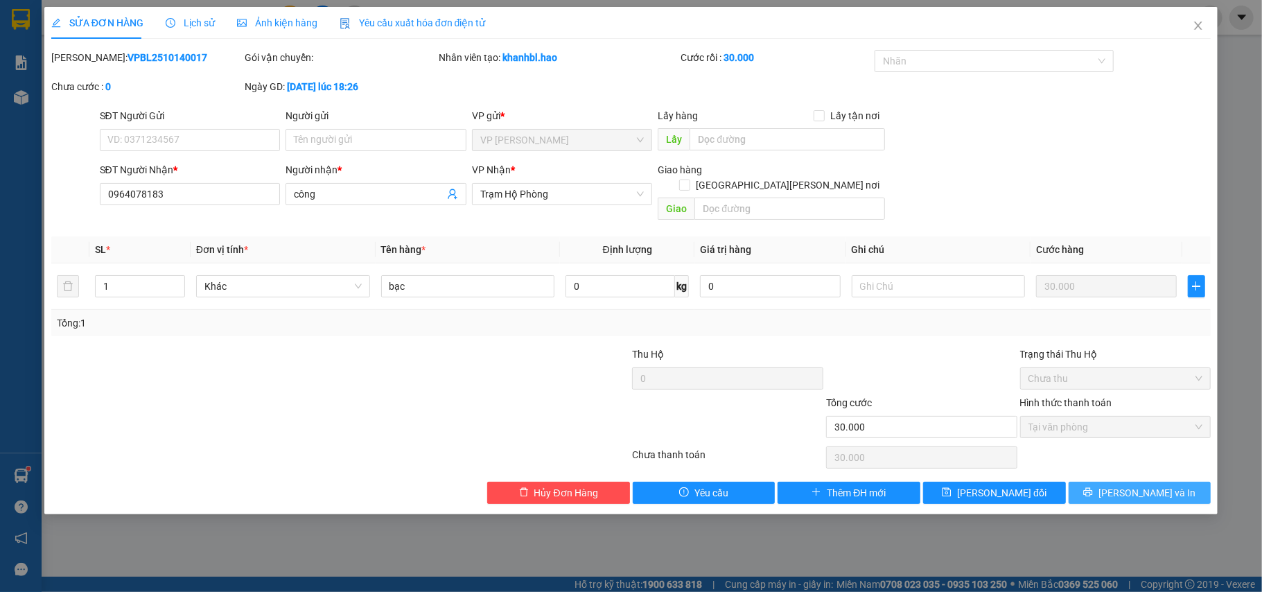
click at [1140, 482] on button "[PERSON_NAME] và In" at bounding box center [1140, 493] width 143 height 22
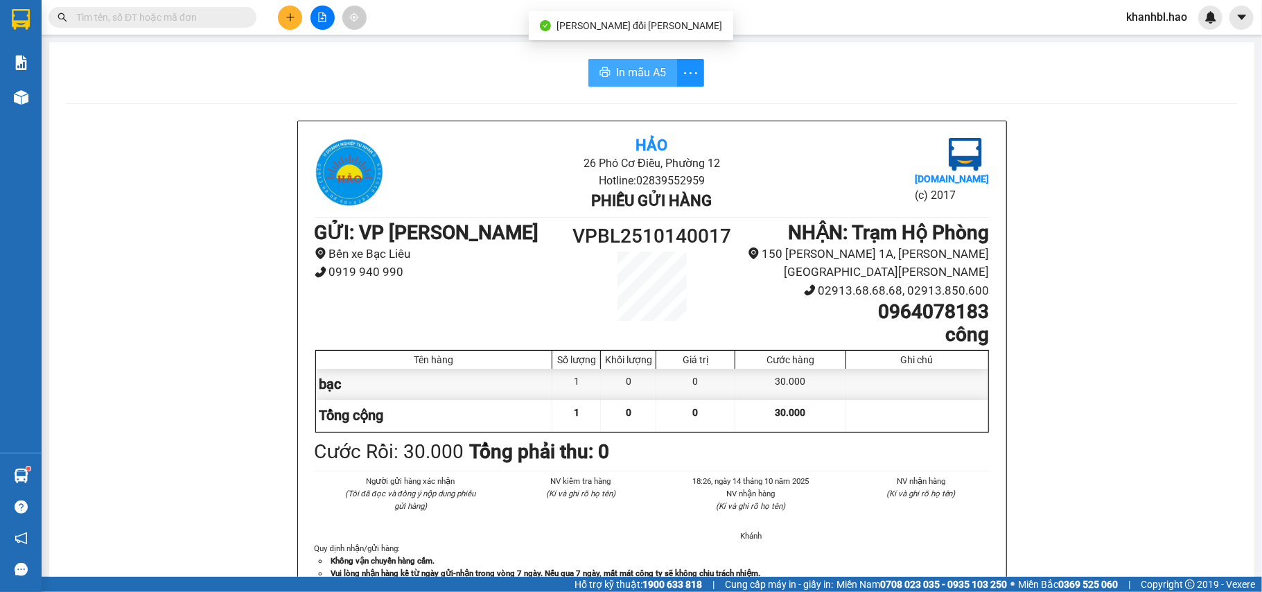
drag, startPoint x: 618, startPoint y: 67, endPoint x: 717, endPoint y: 137, distance: 120.4
click at [618, 67] on span "In mẫu A5" at bounding box center [641, 72] width 50 height 17
